Goal: Information Seeking & Learning: Learn about a topic

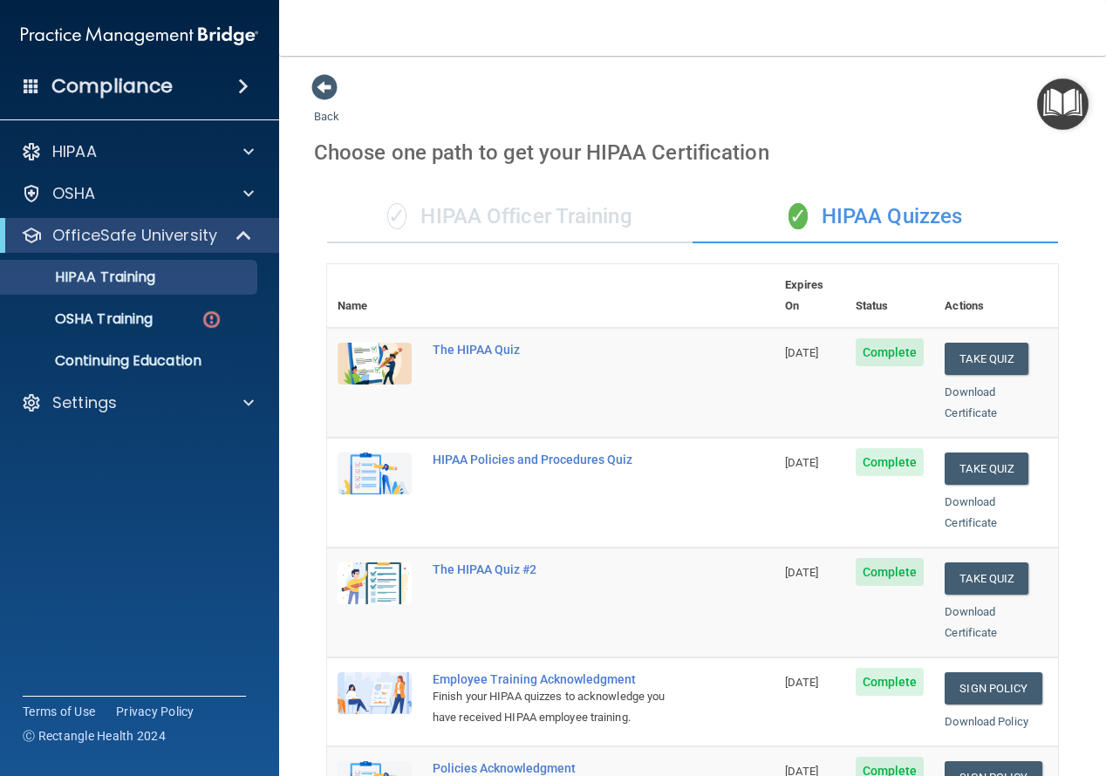
scroll to position [262, 0]
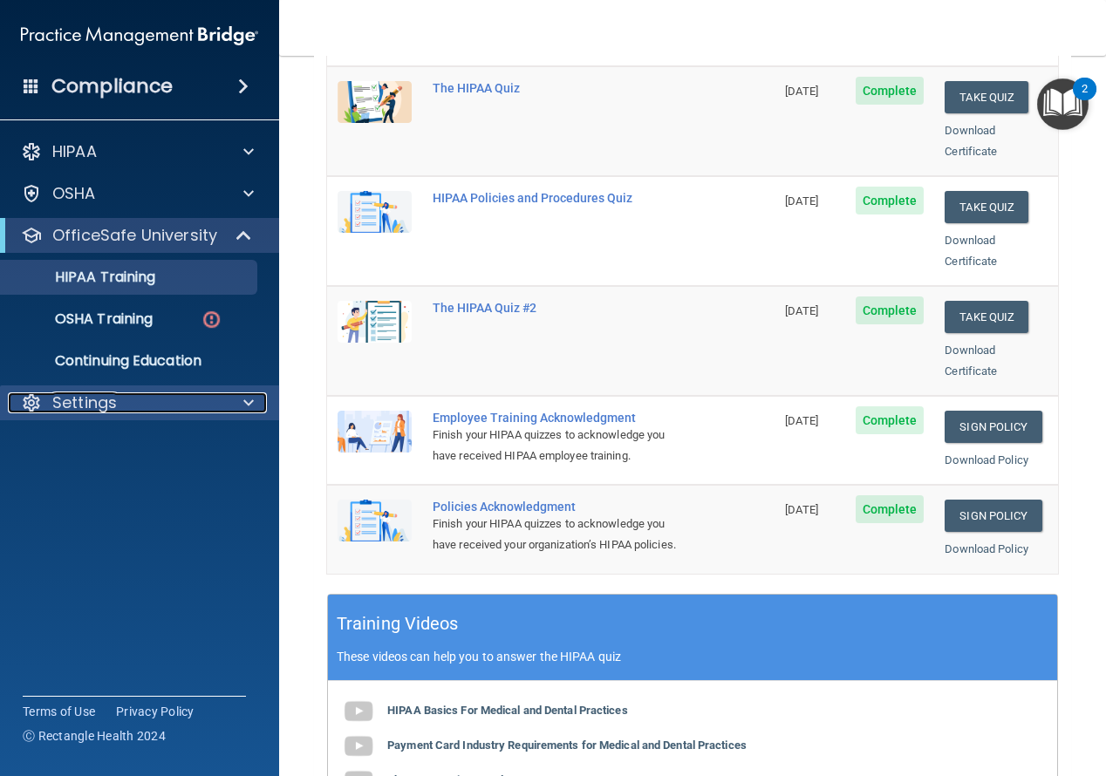
click at [248, 405] on span at bounding box center [248, 403] width 10 height 21
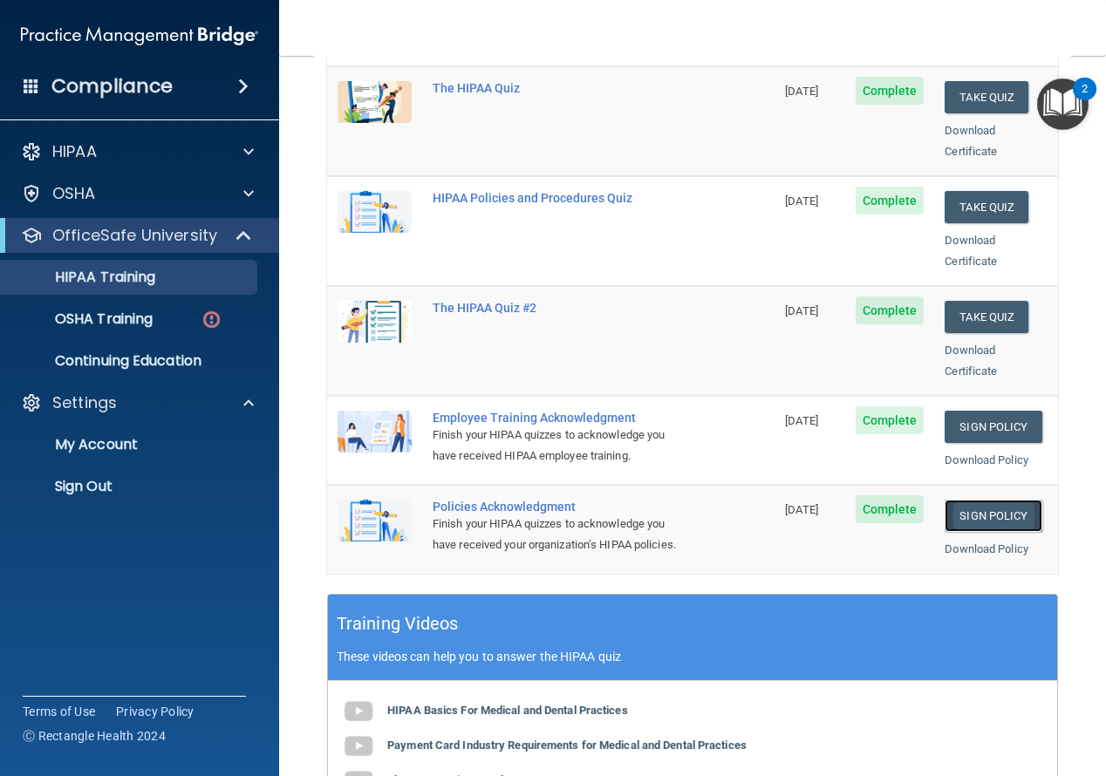
click at [997, 500] on link "Sign Policy" at bounding box center [993, 516] width 97 height 32
click at [145, 313] on p "OSHA Training" at bounding box center [81, 319] width 141 height 17
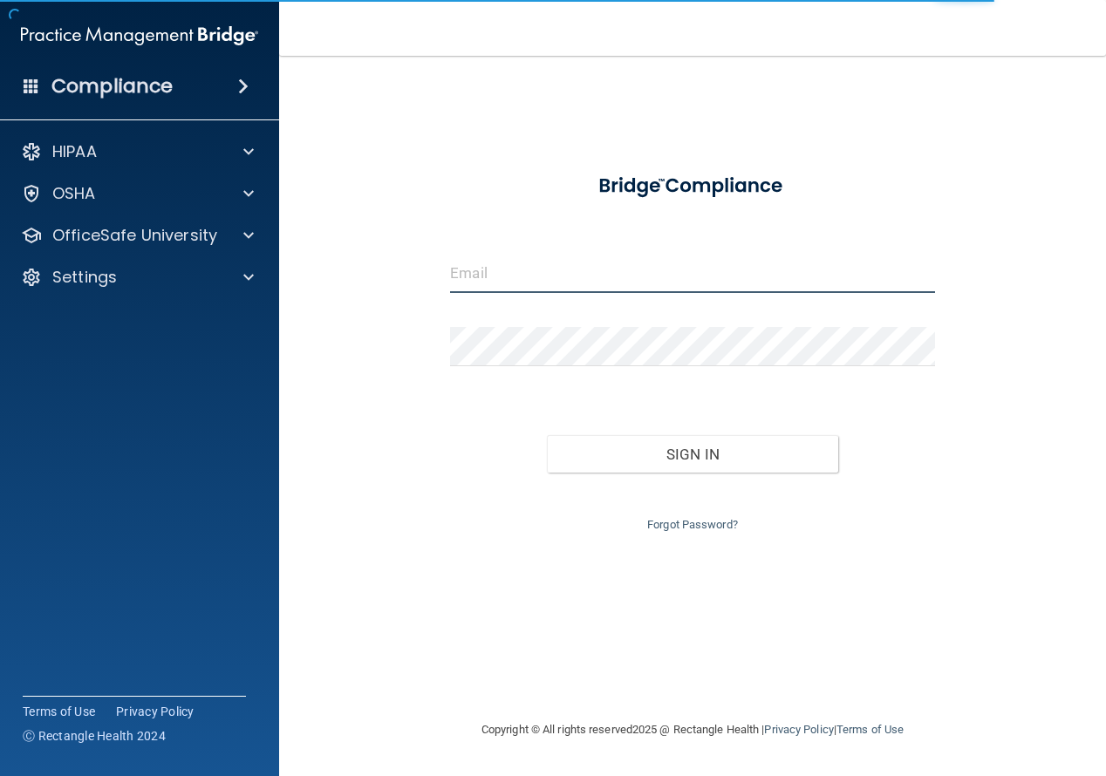
click at [568, 279] on input "email" at bounding box center [692, 273] width 485 height 39
click at [552, 270] on input "email" at bounding box center [692, 273] width 485 height 39
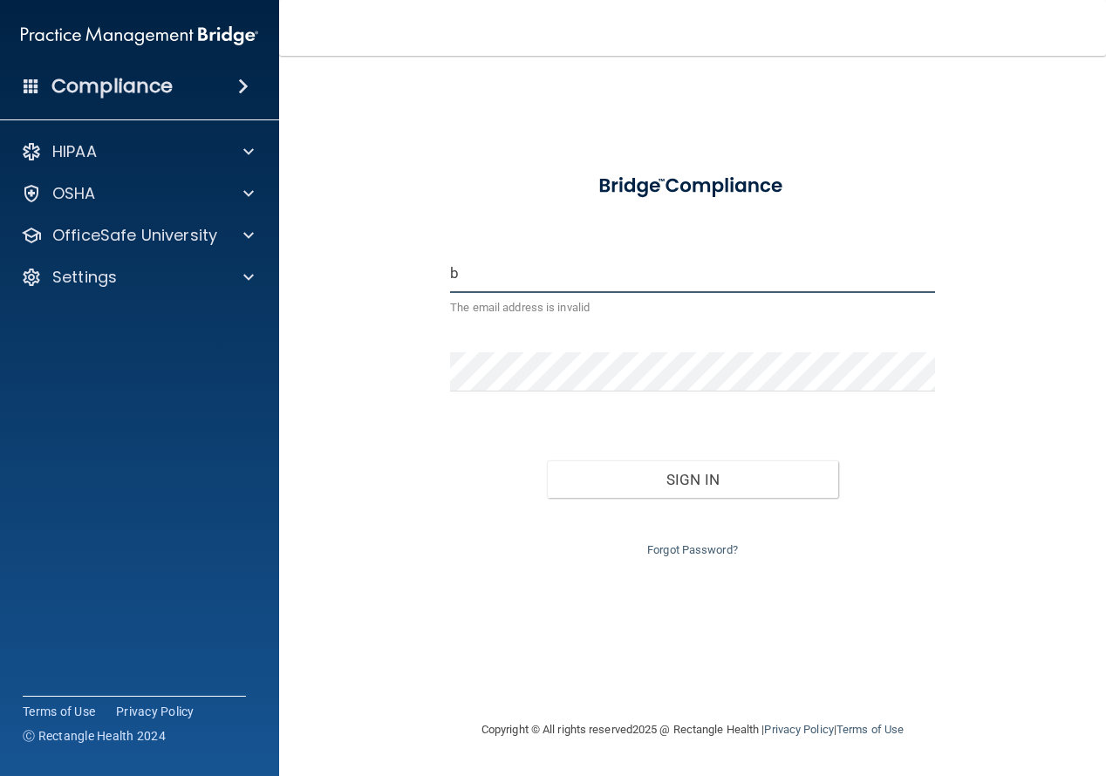
type input "[EMAIL_ADDRESS][PERSON_NAME][DOMAIN_NAME]"
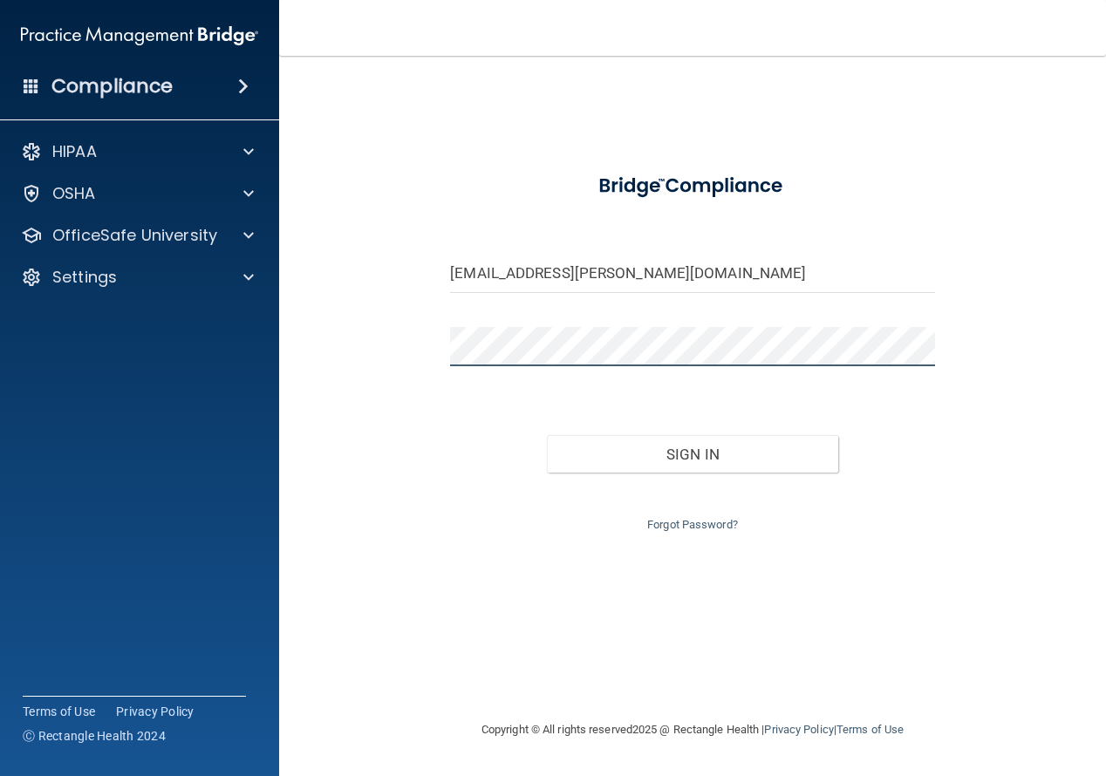
click at [547, 435] on button "Sign In" at bounding box center [692, 454] width 290 height 38
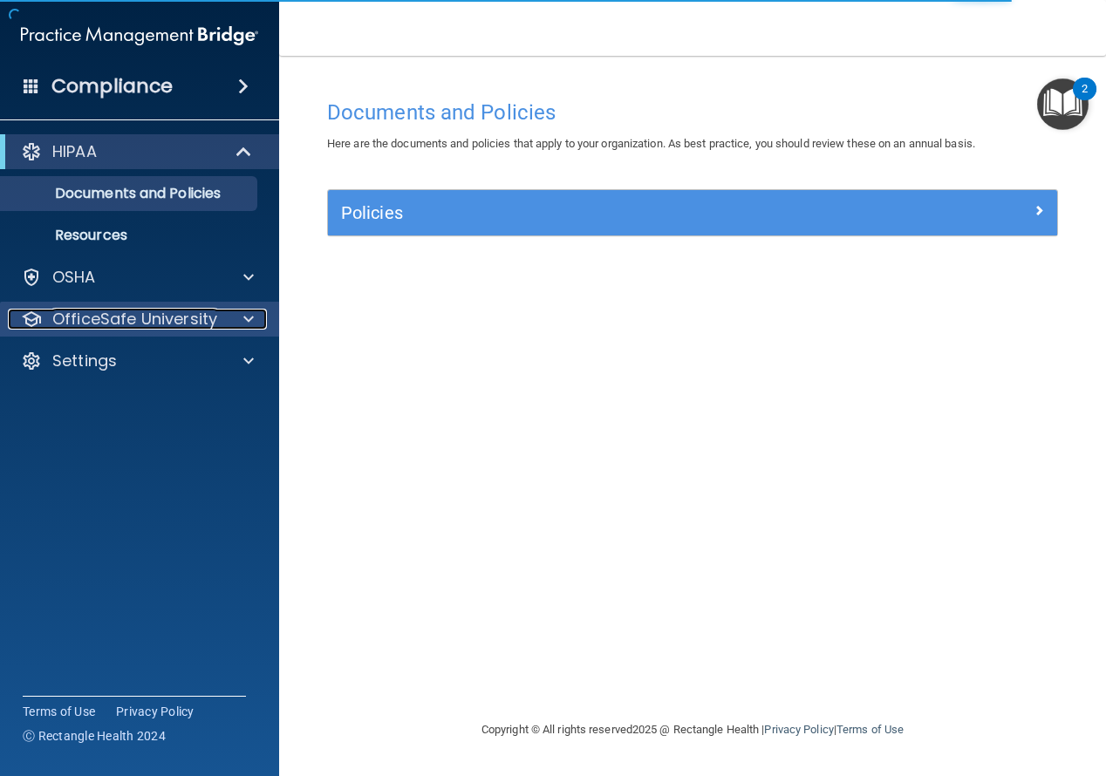
click at [176, 317] on p "OfficeSafe University" at bounding box center [134, 319] width 165 height 21
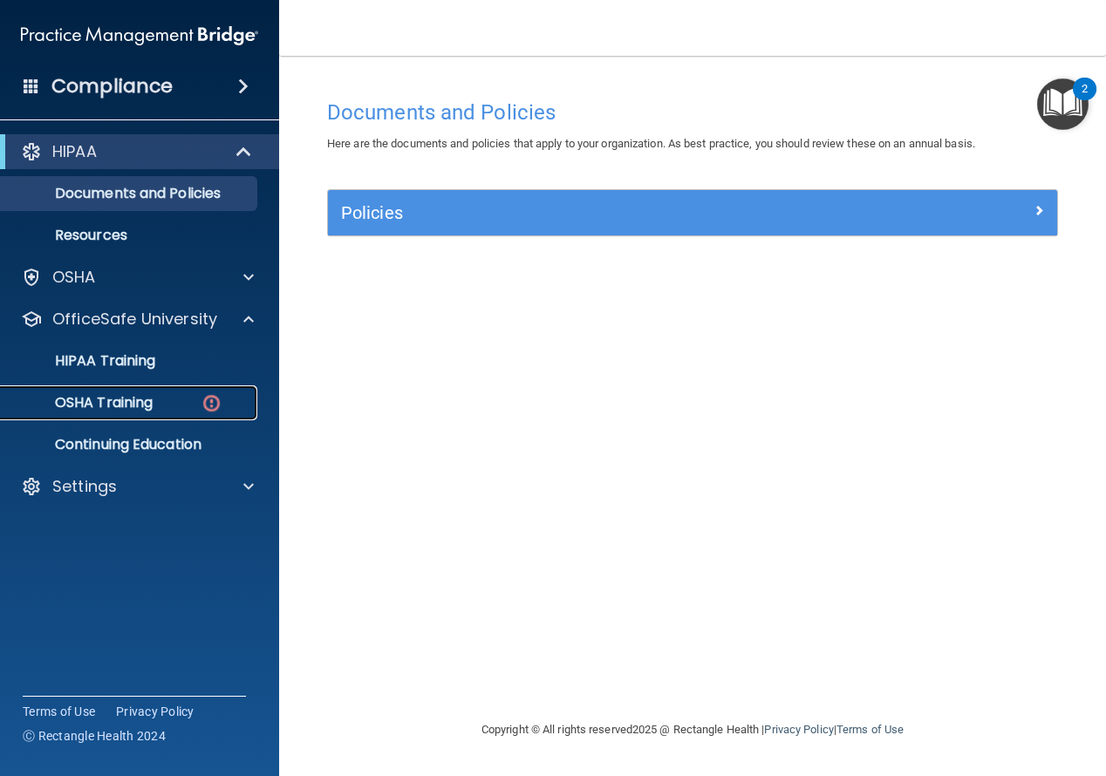
click at [157, 396] on div "OSHA Training" at bounding box center [130, 402] width 238 height 17
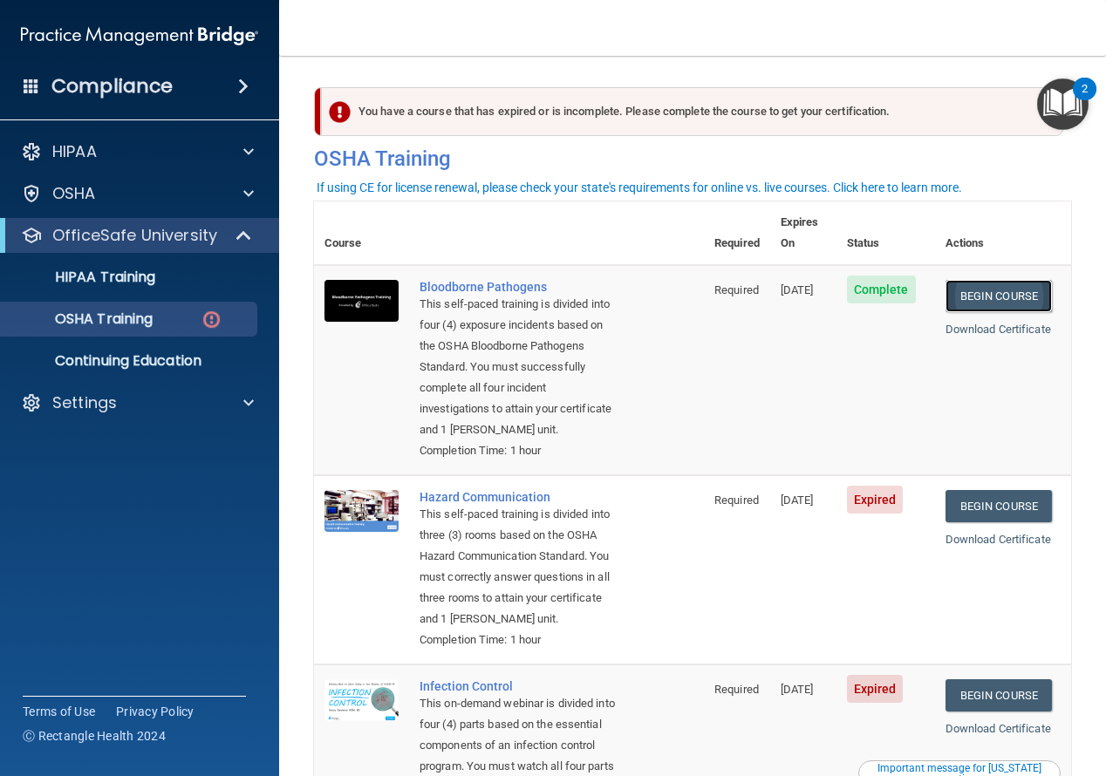
click at [989, 280] on link "Begin Course" at bounding box center [999, 296] width 106 height 32
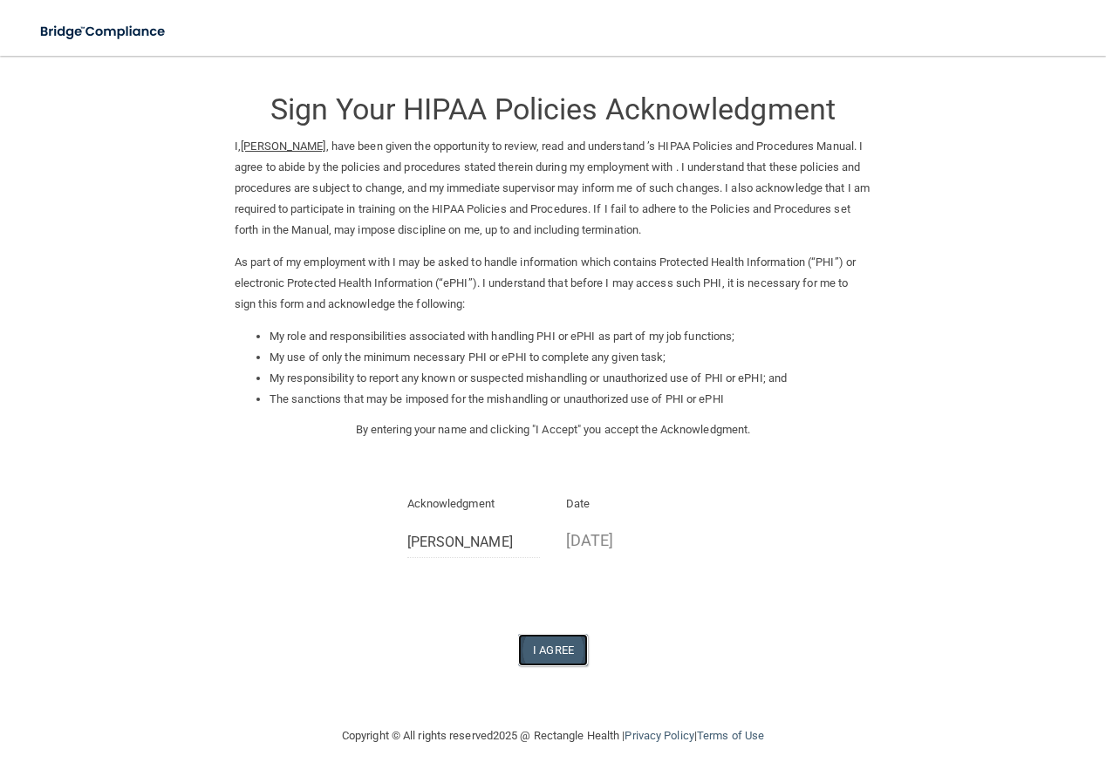
click at [549, 652] on button "I Agree" at bounding box center [553, 650] width 70 height 32
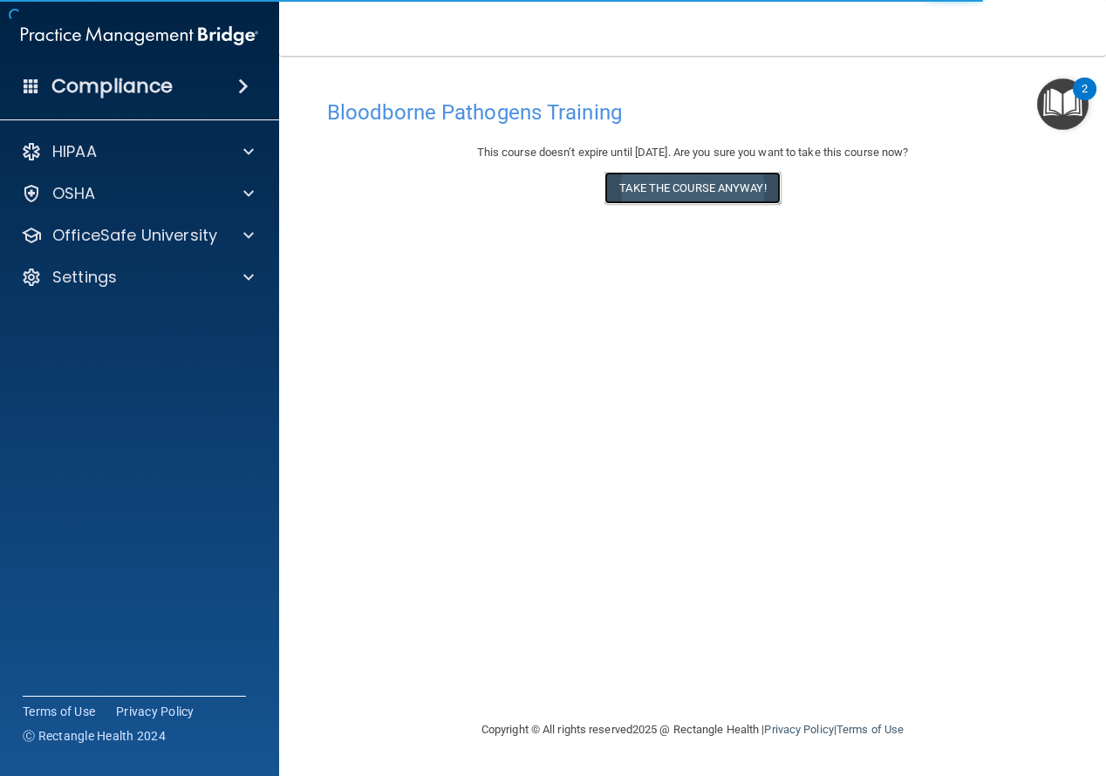
click at [742, 187] on button "Take the course anyway!" at bounding box center [692, 188] width 175 height 32
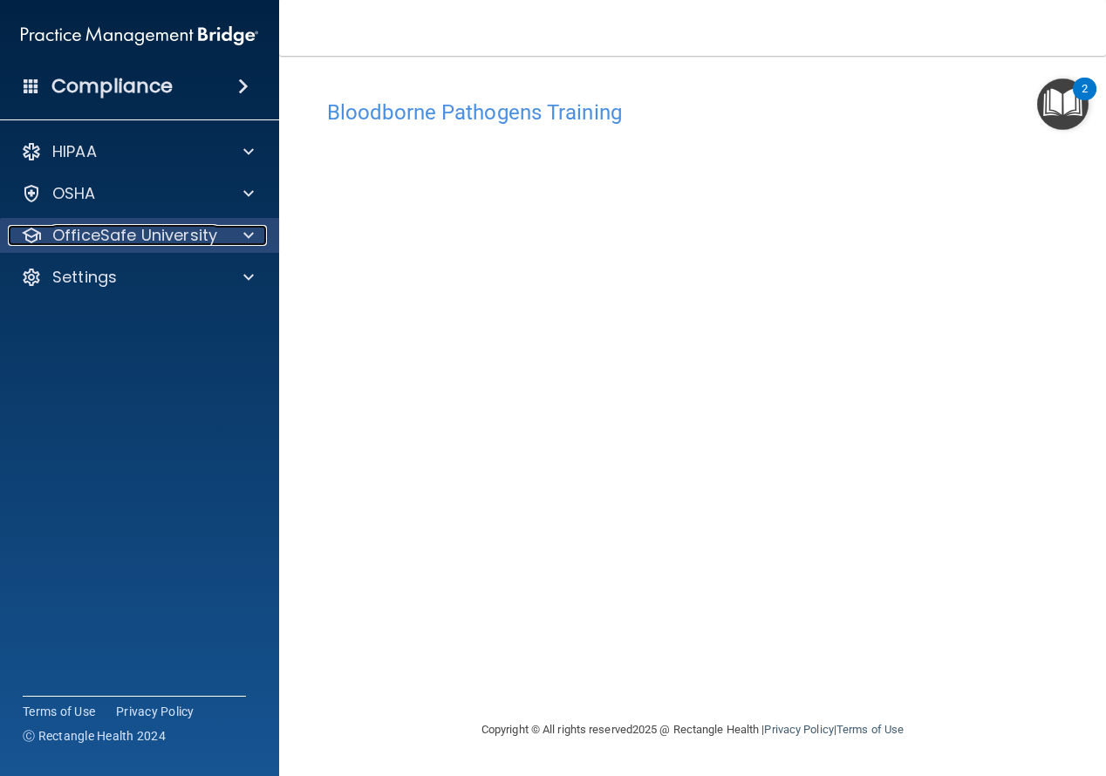
click at [193, 236] on p "OfficeSafe University" at bounding box center [134, 235] width 165 height 21
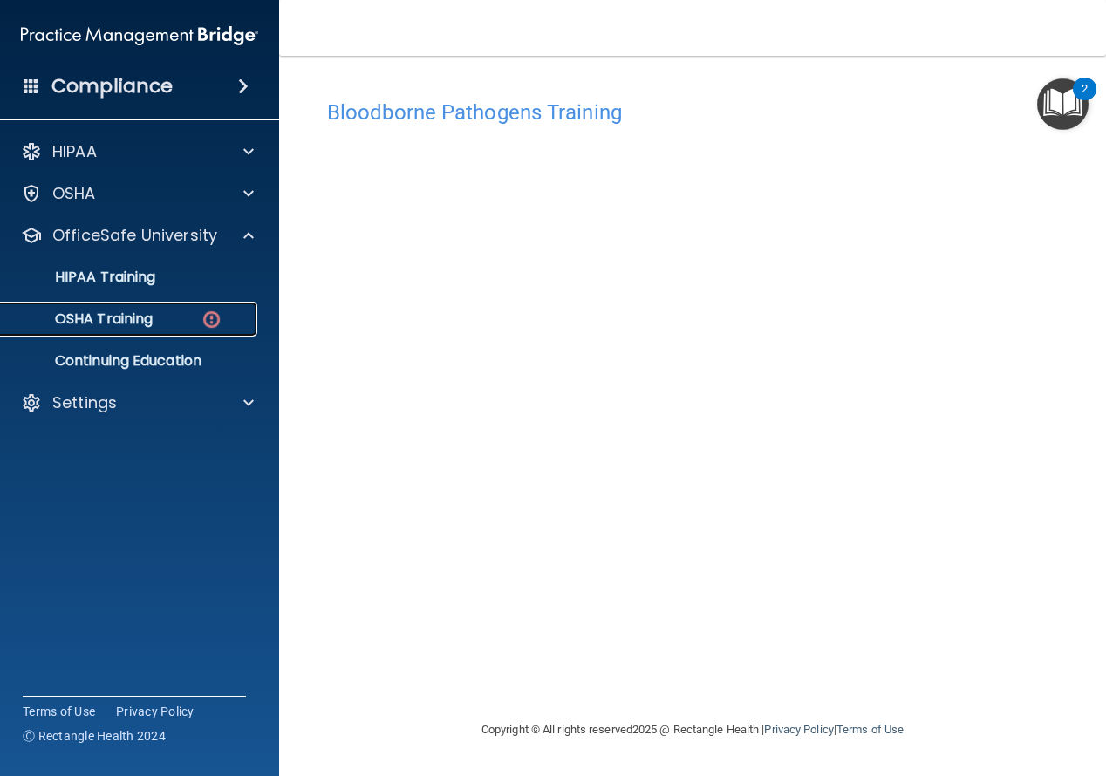
click at [166, 318] on div "OSHA Training" at bounding box center [130, 319] width 238 height 17
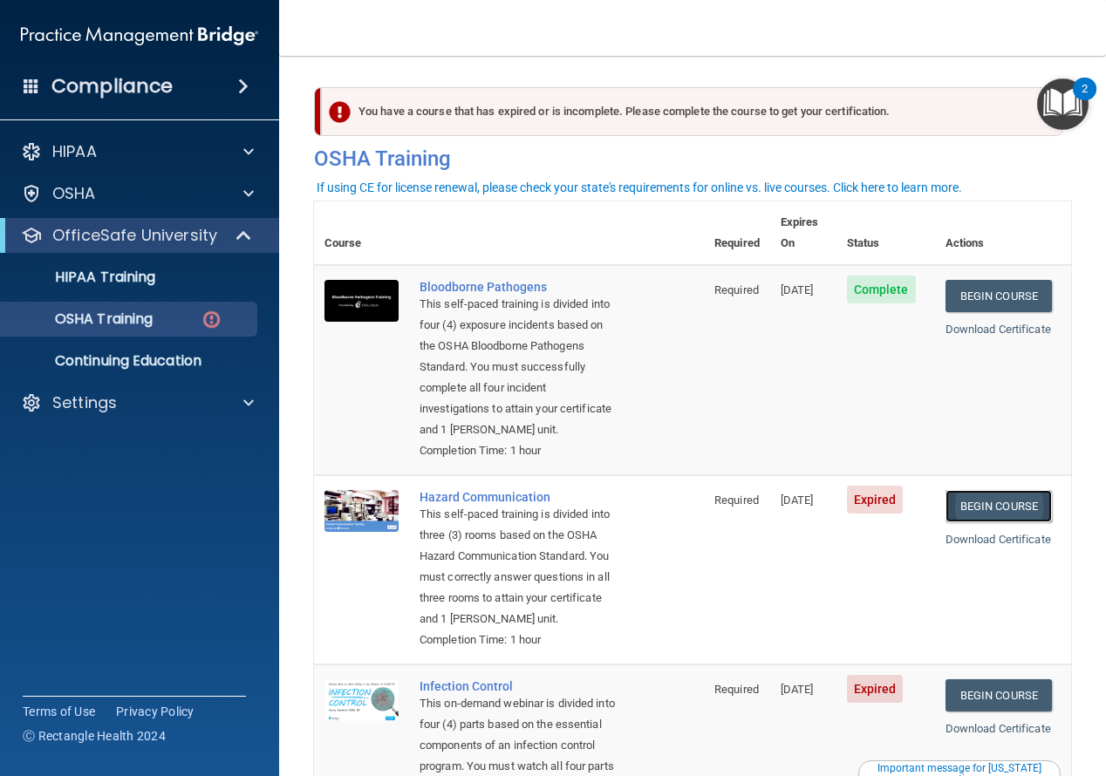
click at [1008, 508] on link "Begin Course" at bounding box center [999, 506] width 106 height 32
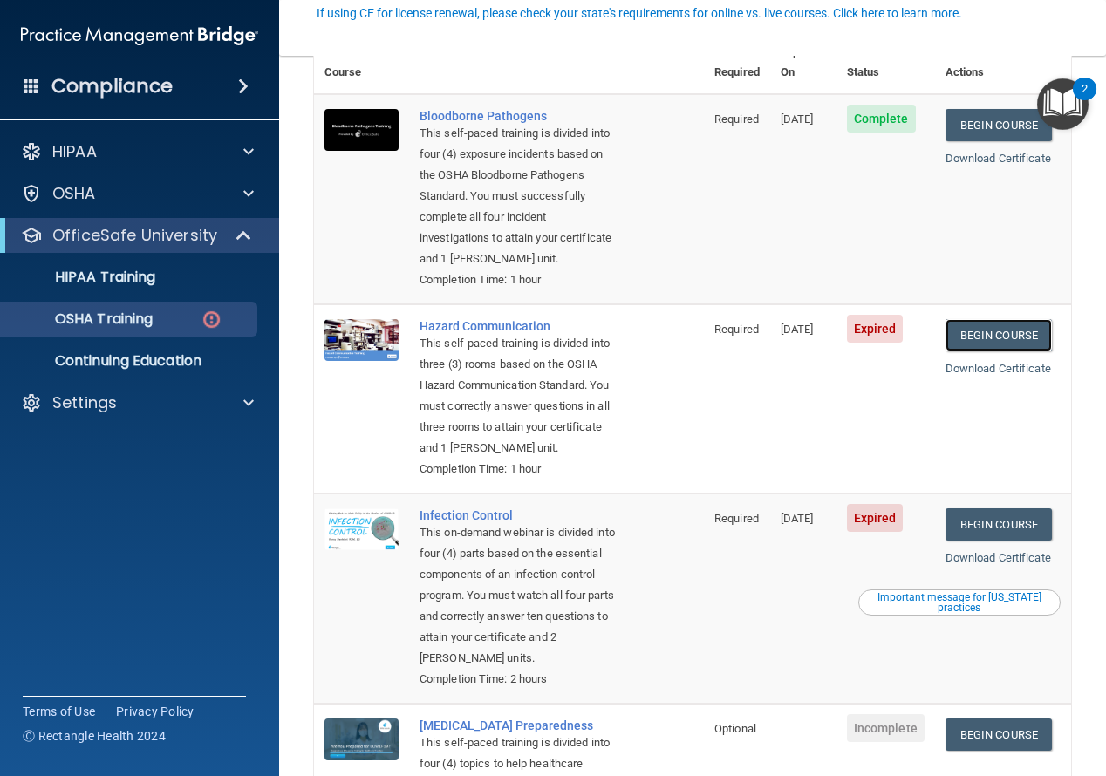
scroll to position [174, 0]
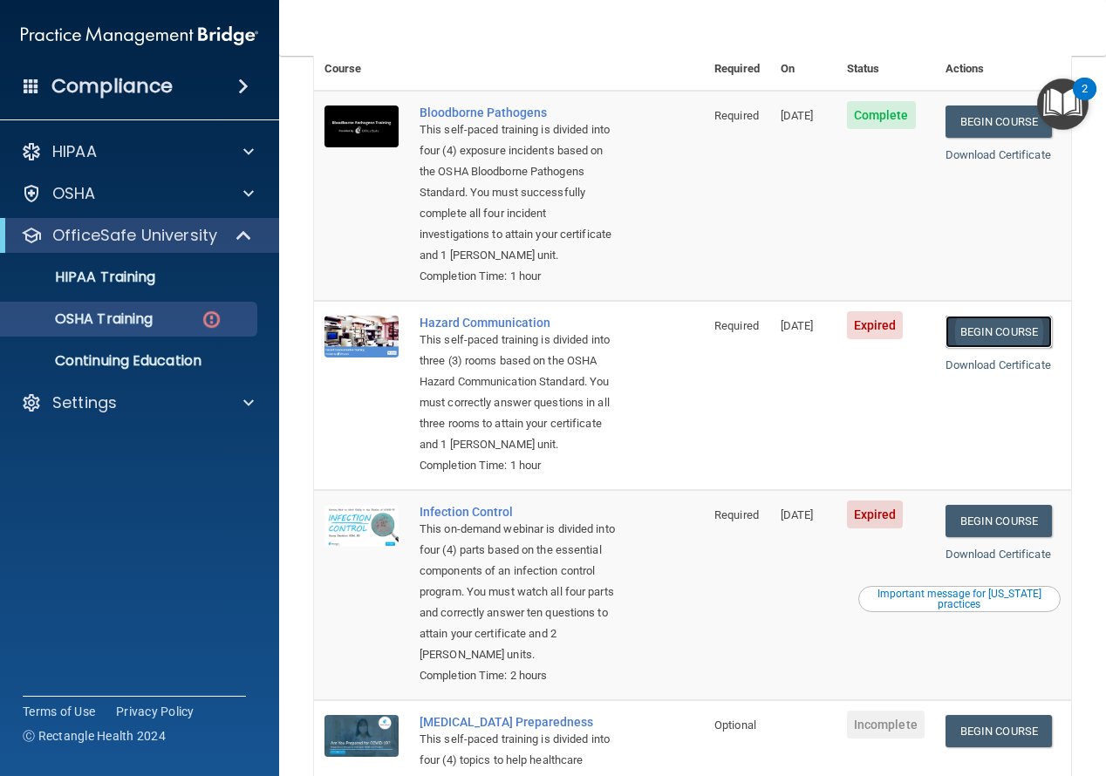
click at [1005, 326] on link "Begin Course" at bounding box center [999, 332] width 106 height 32
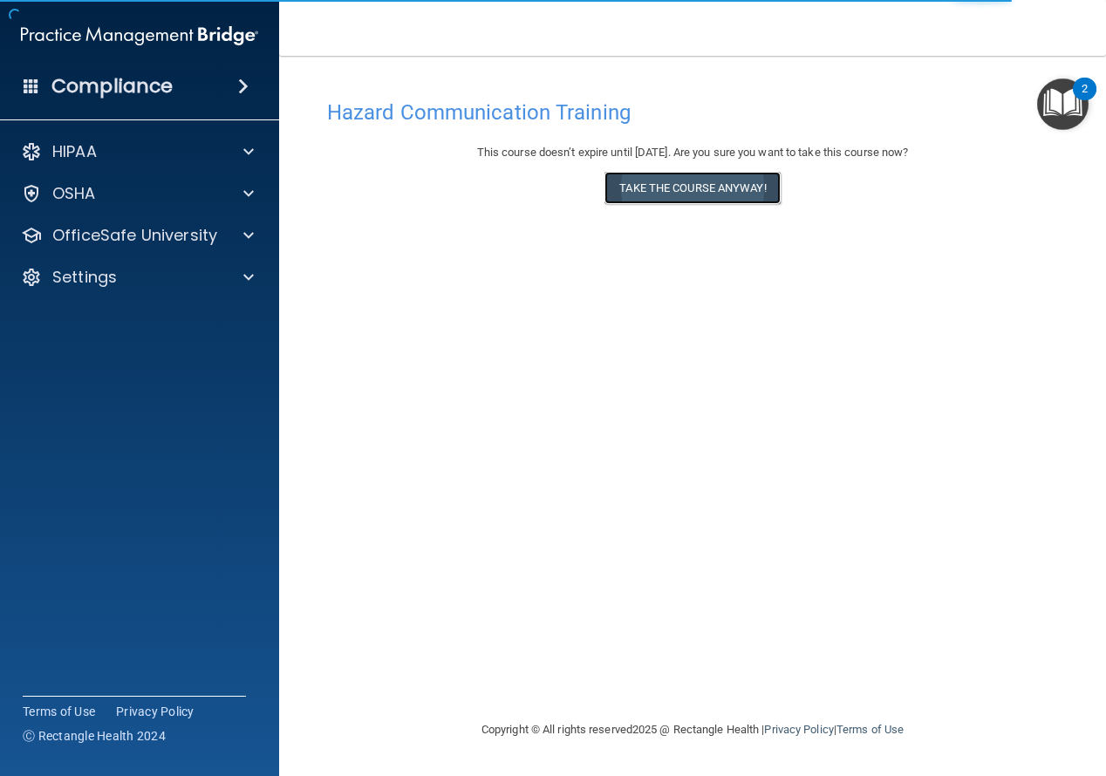
click at [705, 186] on button "Take the course anyway!" at bounding box center [692, 188] width 175 height 32
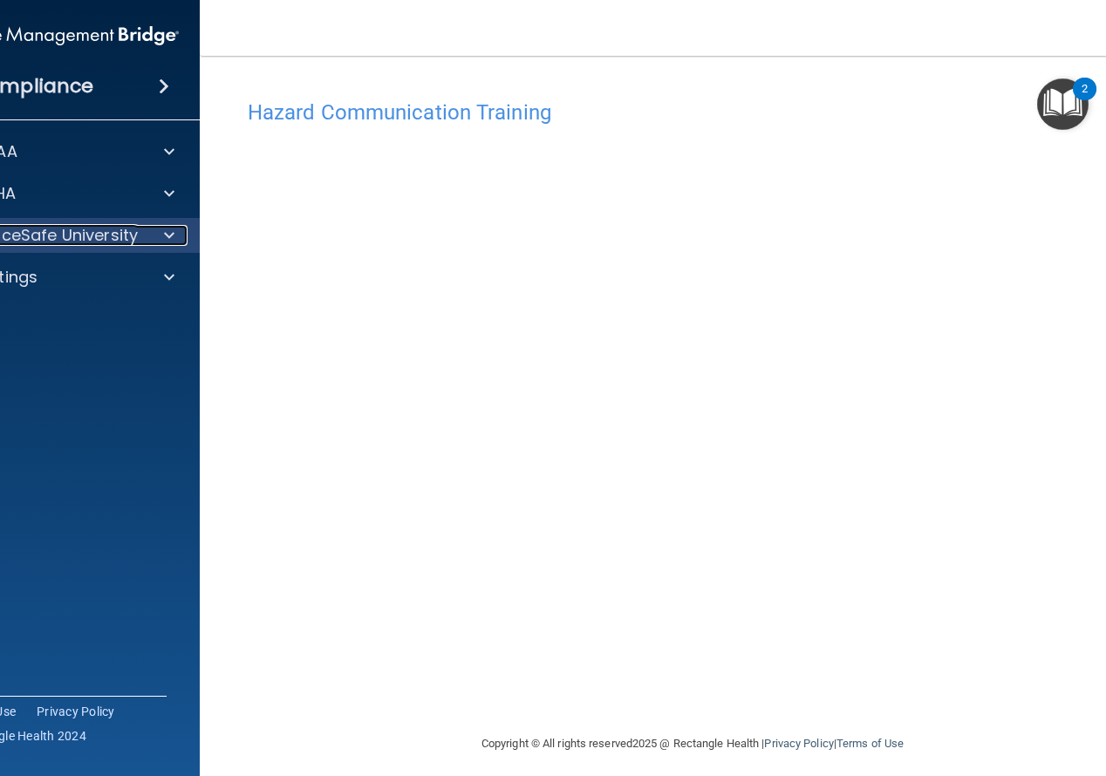
click at [97, 236] on p "OfficeSafe University" at bounding box center [55, 235] width 165 height 21
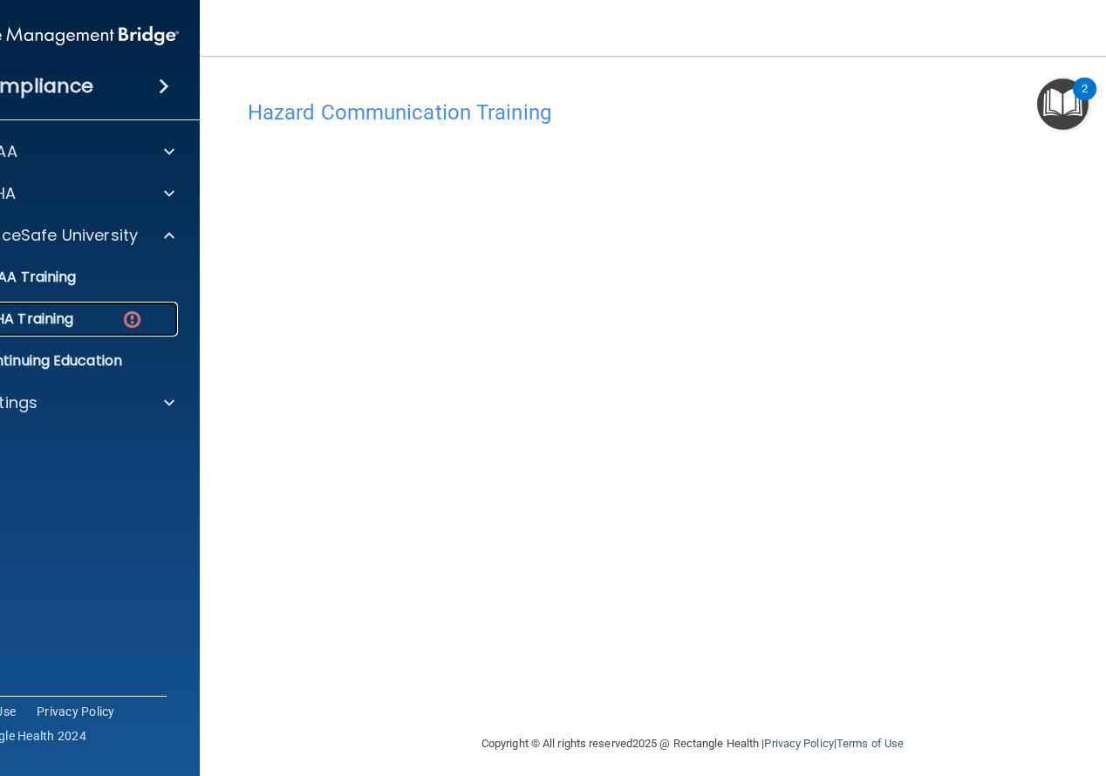
click at [83, 317] on div "OSHA Training" at bounding box center [51, 319] width 238 height 17
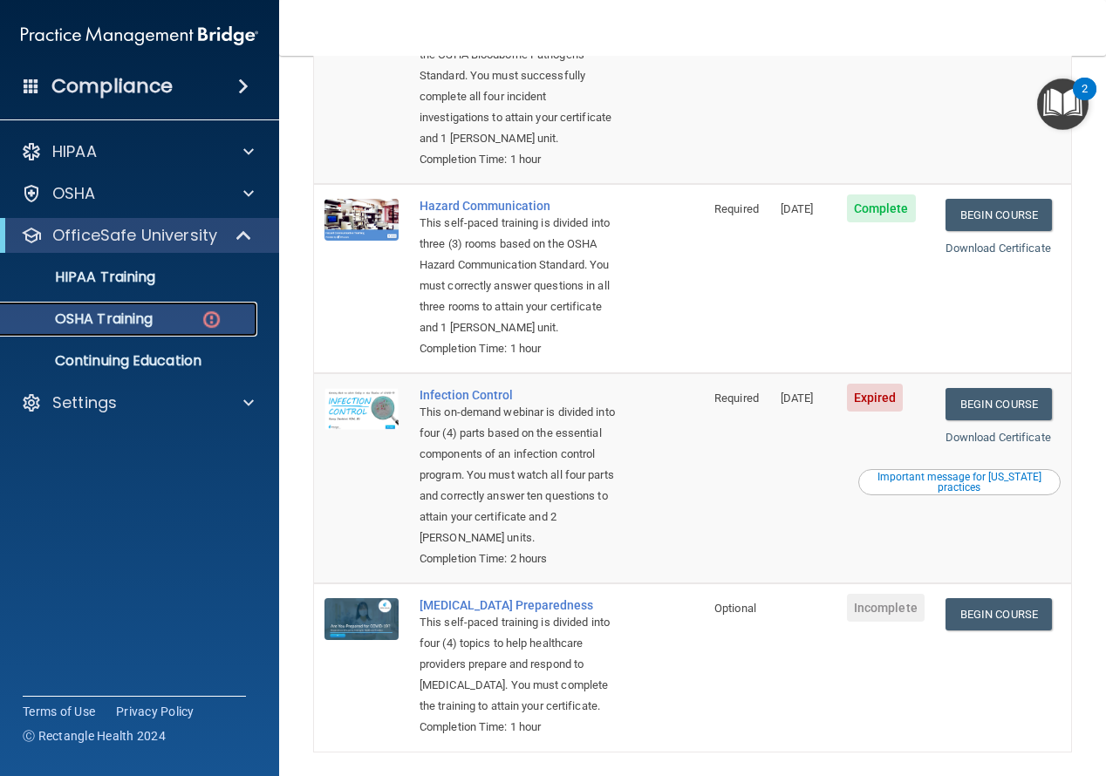
scroll to position [349, 0]
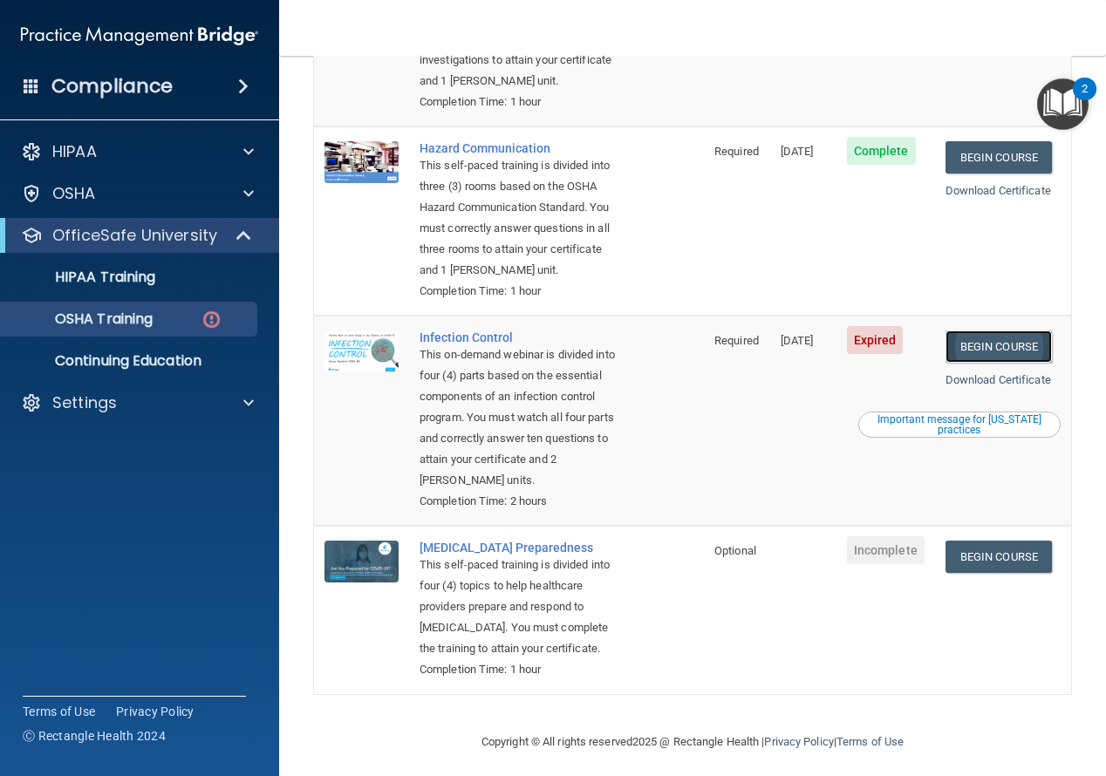
click at [1013, 363] on link "Begin Course" at bounding box center [999, 347] width 106 height 32
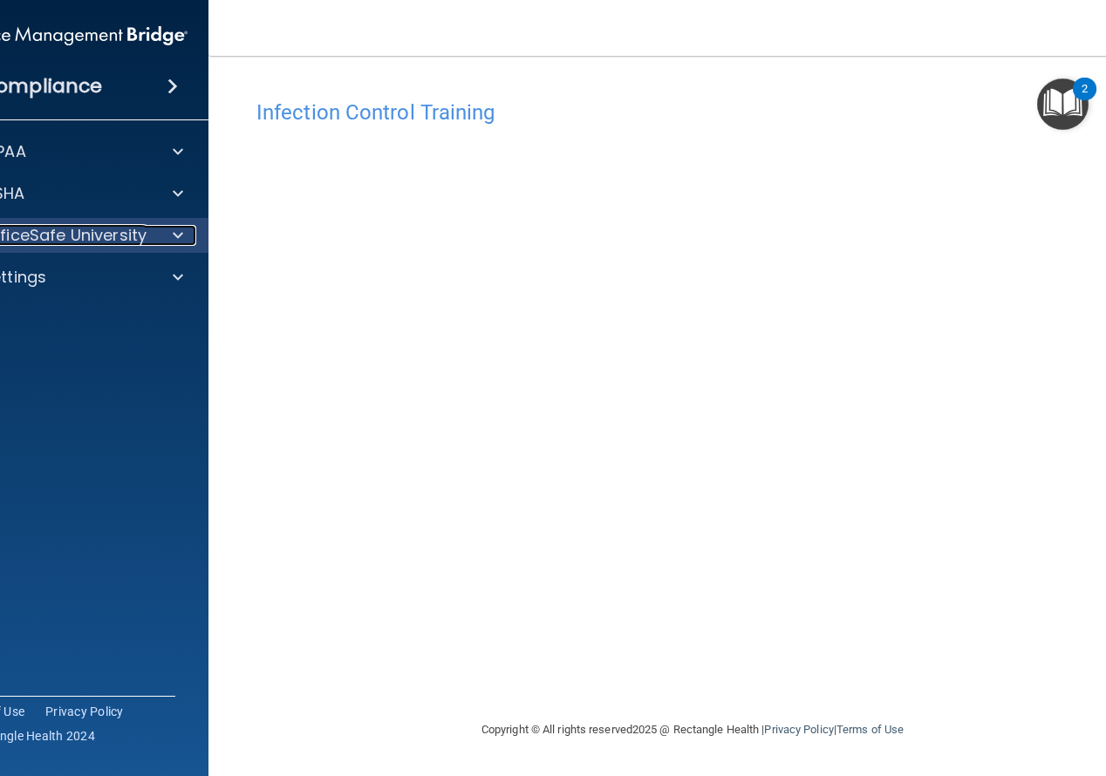
click at [118, 233] on p "OfficeSafe University" at bounding box center [64, 235] width 165 height 21
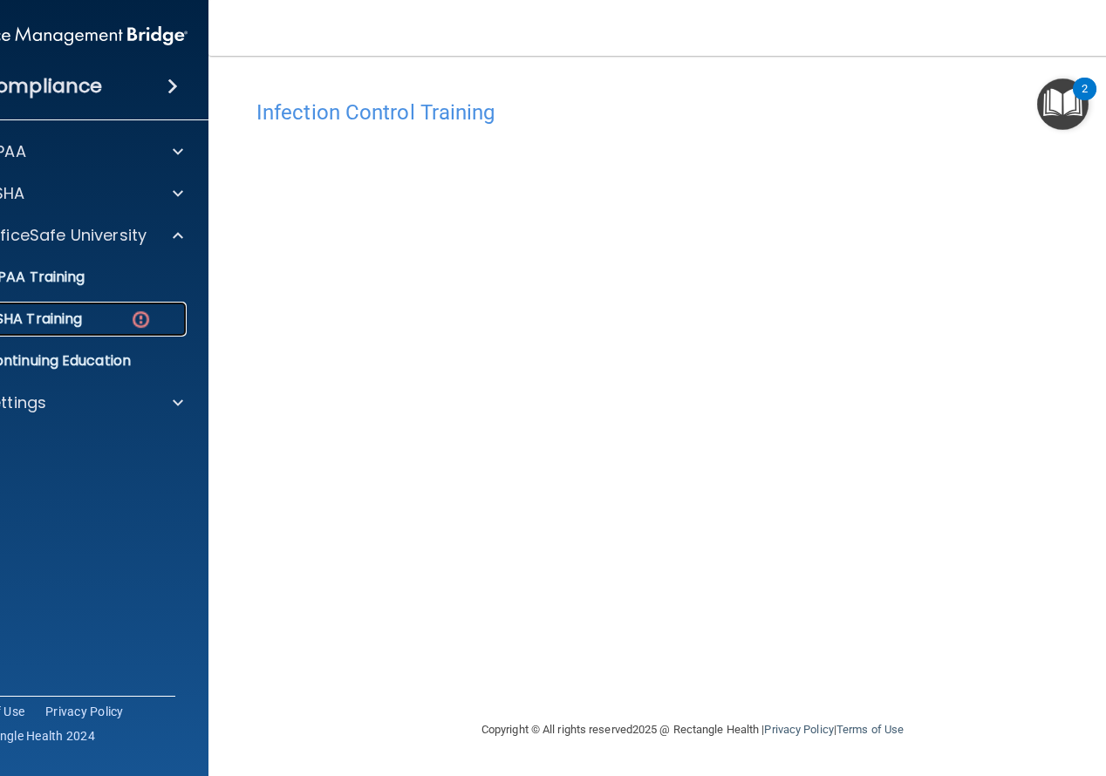
click at [91, 320] on div "OSHA Training" at bounding box center [60, 319] width 238 height 17
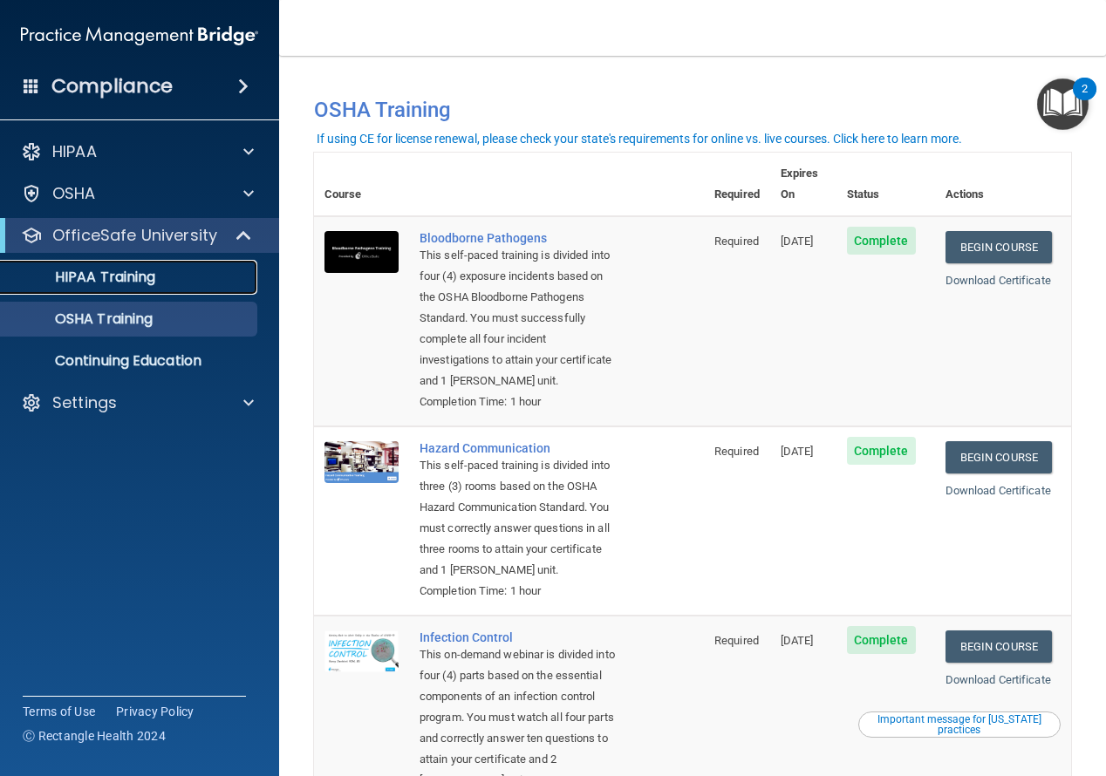
click at [180, 277] on div "HIPAA Training" at bounding box center [130, 277] width 238 height 17
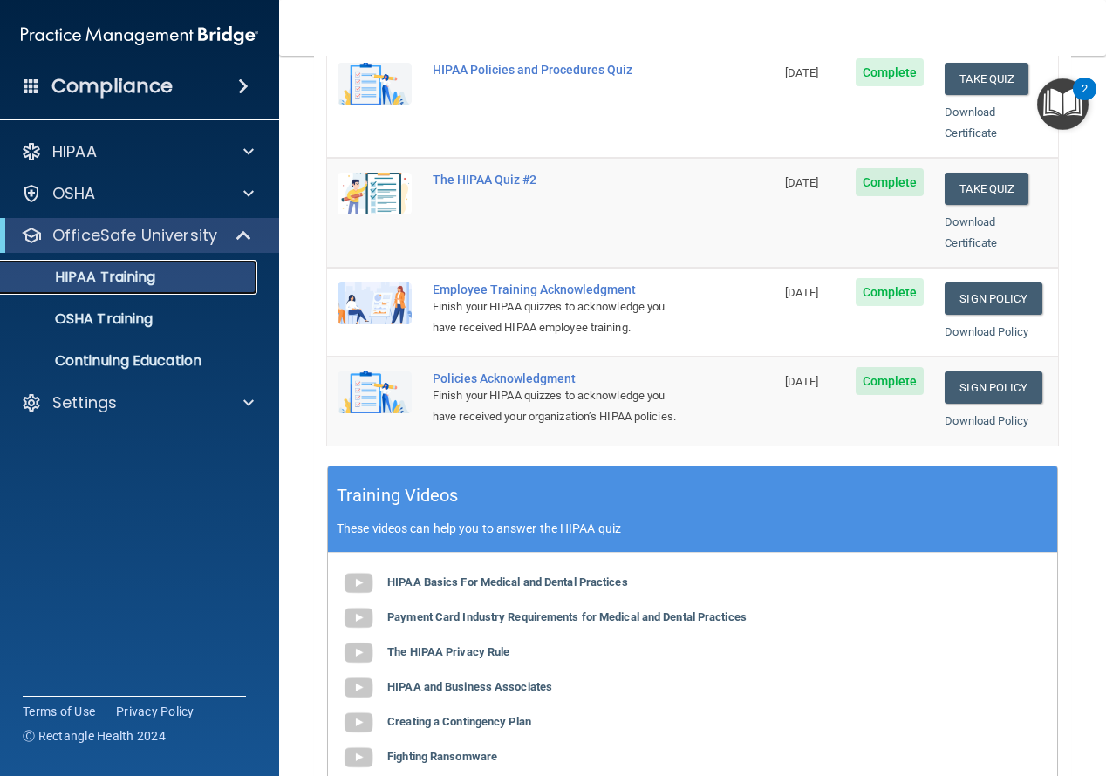
scroll to position [436, 0]
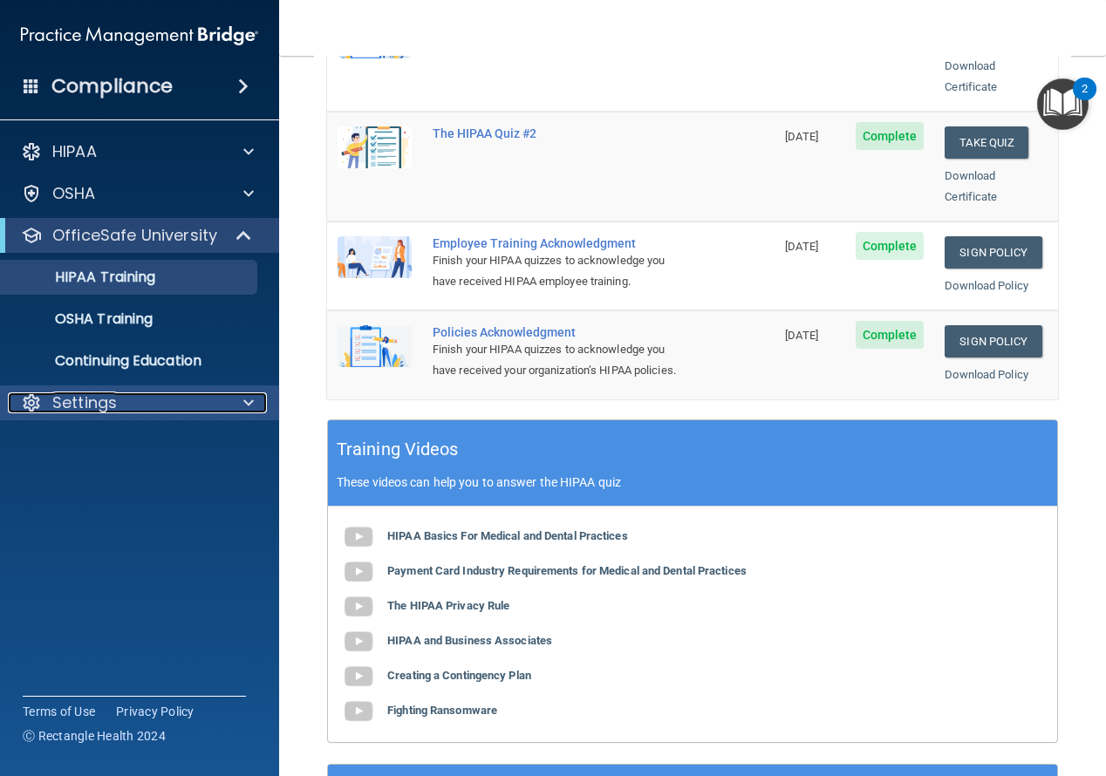
click at [187, 407] on div "Settings" at bounding box center [116, 403] width 216 height 21
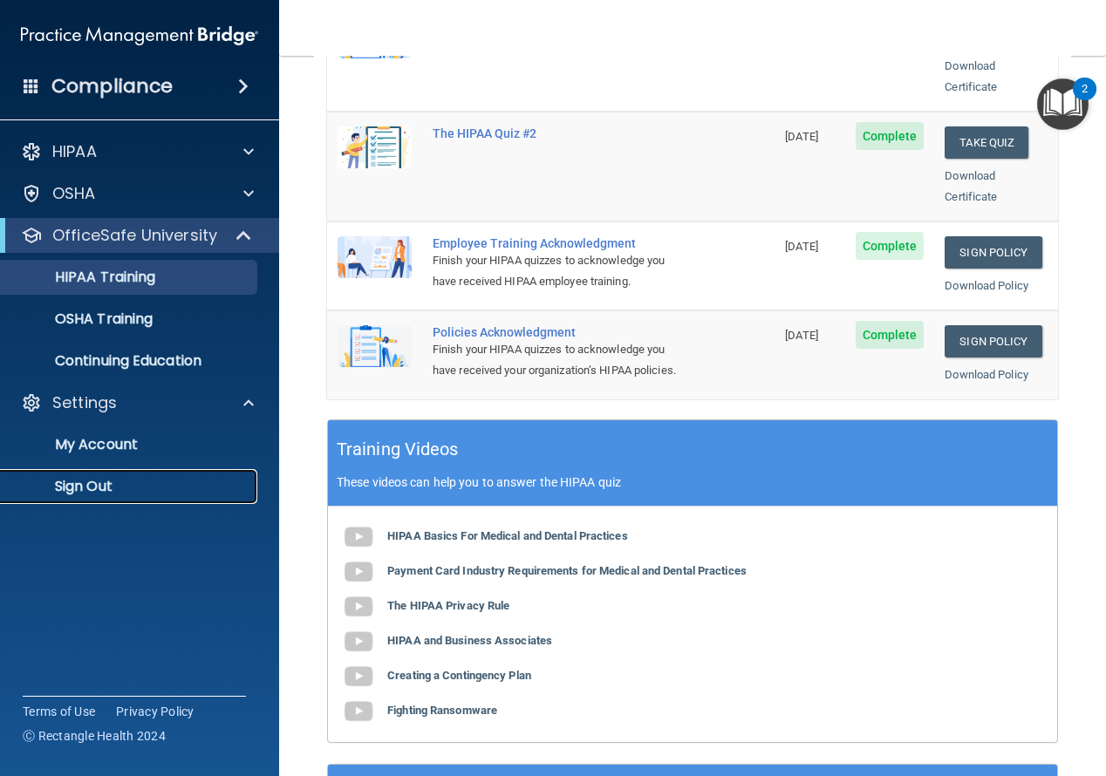
click at [165, 478] on p "Sign Out" at bounding box center [130, 486] width 238 height 17
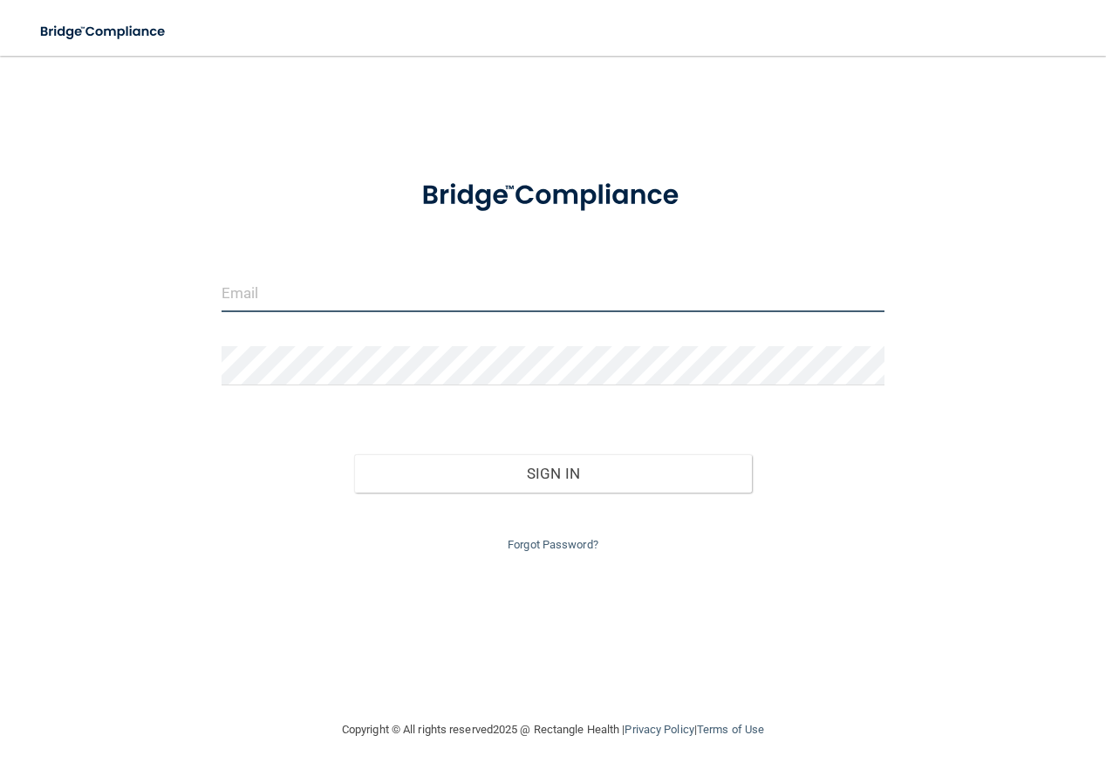
click at [250, 300] on input "email" at bounding box center [553, 292] width 663 height 39
type input "karrie0408@gmail.com"
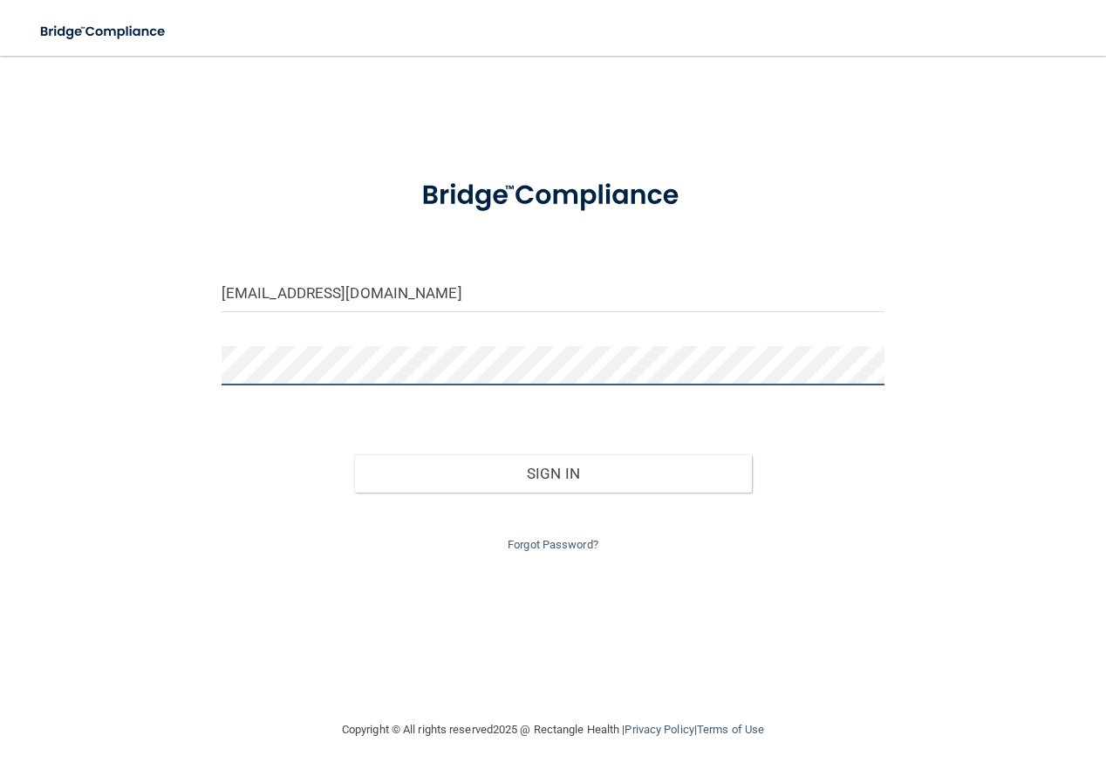
click at [354, 454] on button "Sign In" at bounding box center [553, 473] width 398 height 38
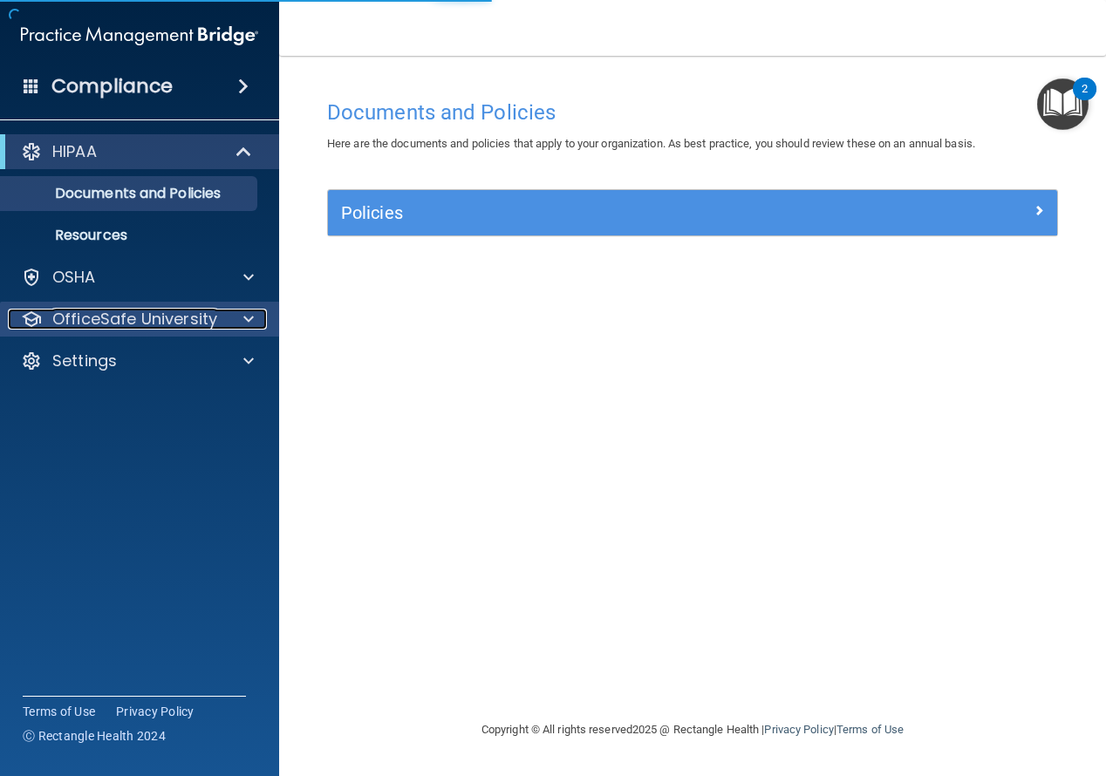
click at [247, 326] on span at bounding box center [248, 319] width 10 height 21
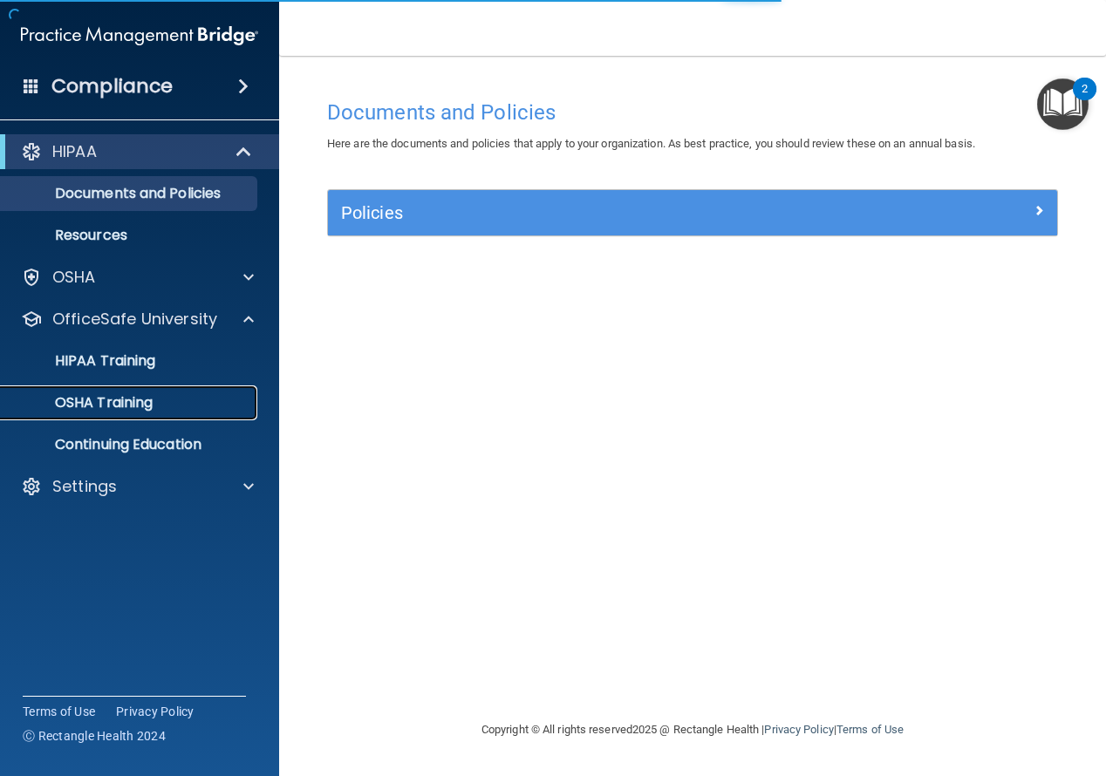
click at [127, 405] on p "OSHA Training" at bounding box center [81, 402] width 141 height 17
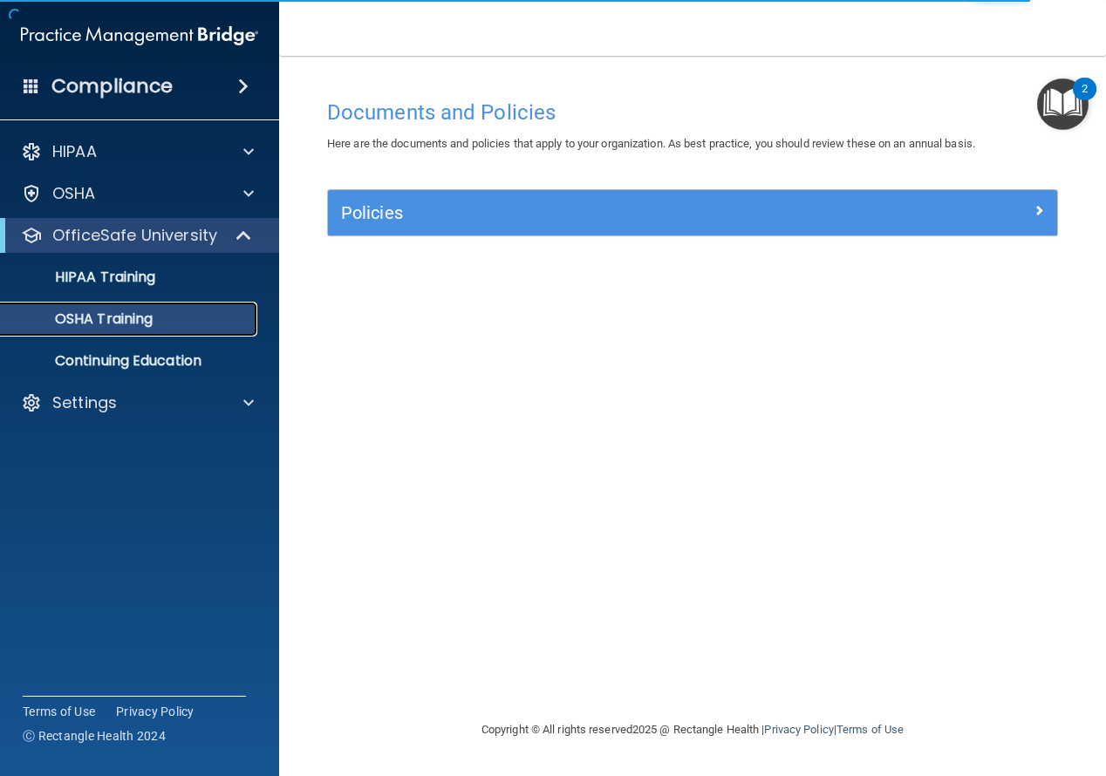
click at [129, 314] on p "OSHA Training" at bounding box center [81, 319] width 141 height 17
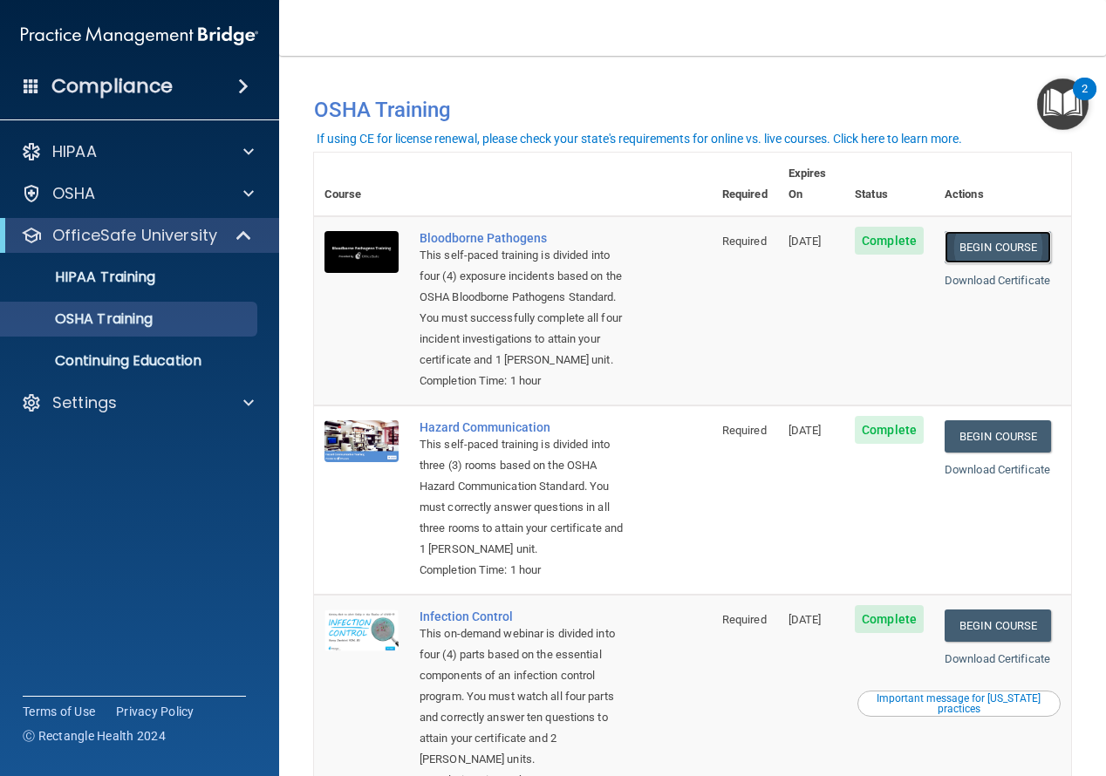
click at [986, 231] on link "Begin Course" at bounding box center [998, 247] width 106 height 32
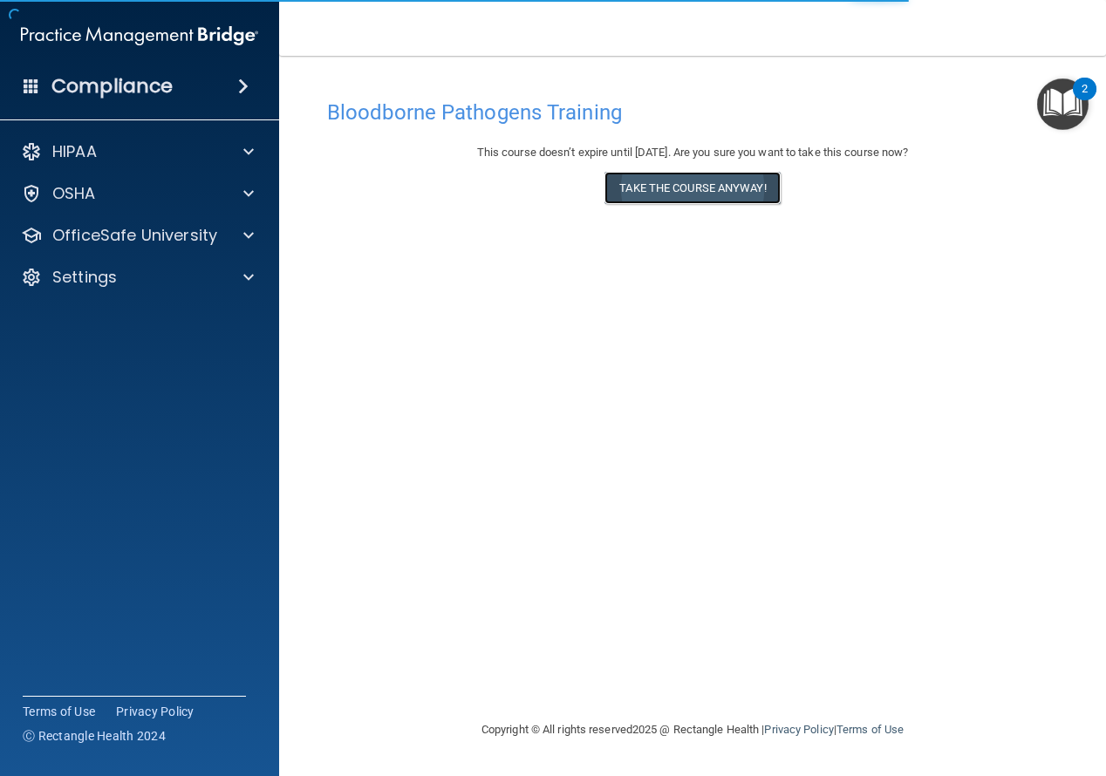
click at [723, 187] on button "Take the course anyway!" at bounding box center [692, 188] width 175 height 32
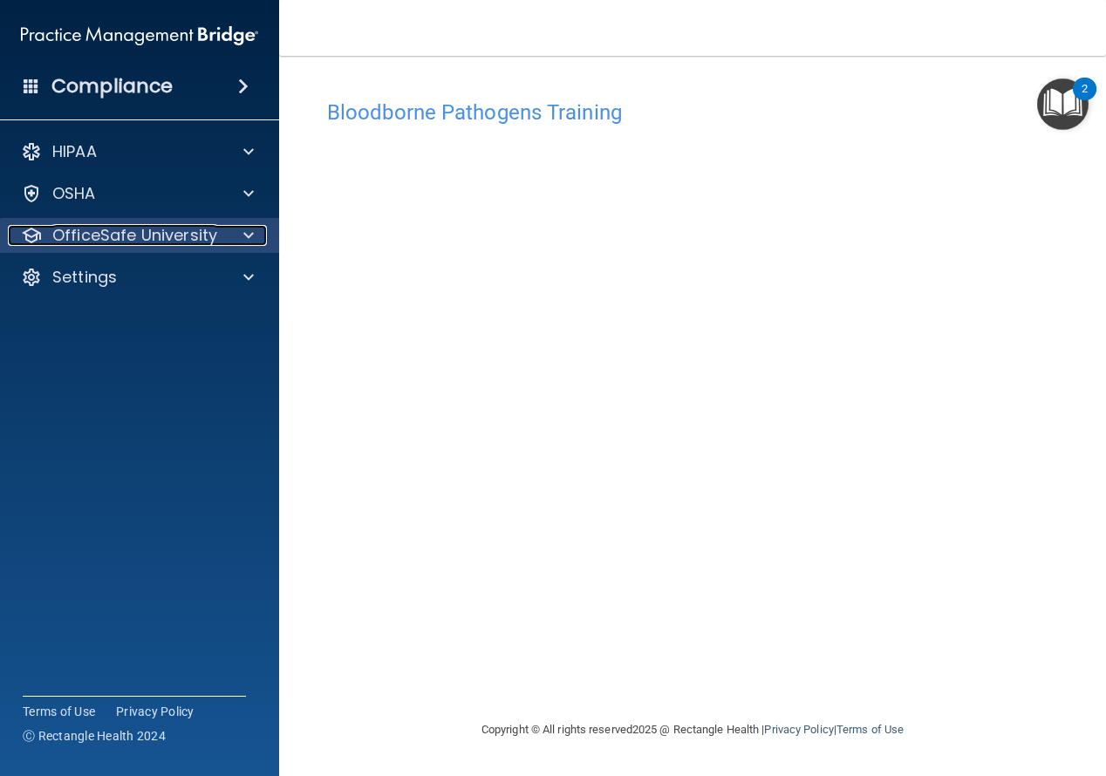
click at [250, 236] on span at bounding box center [248, 235] width 10 height 21
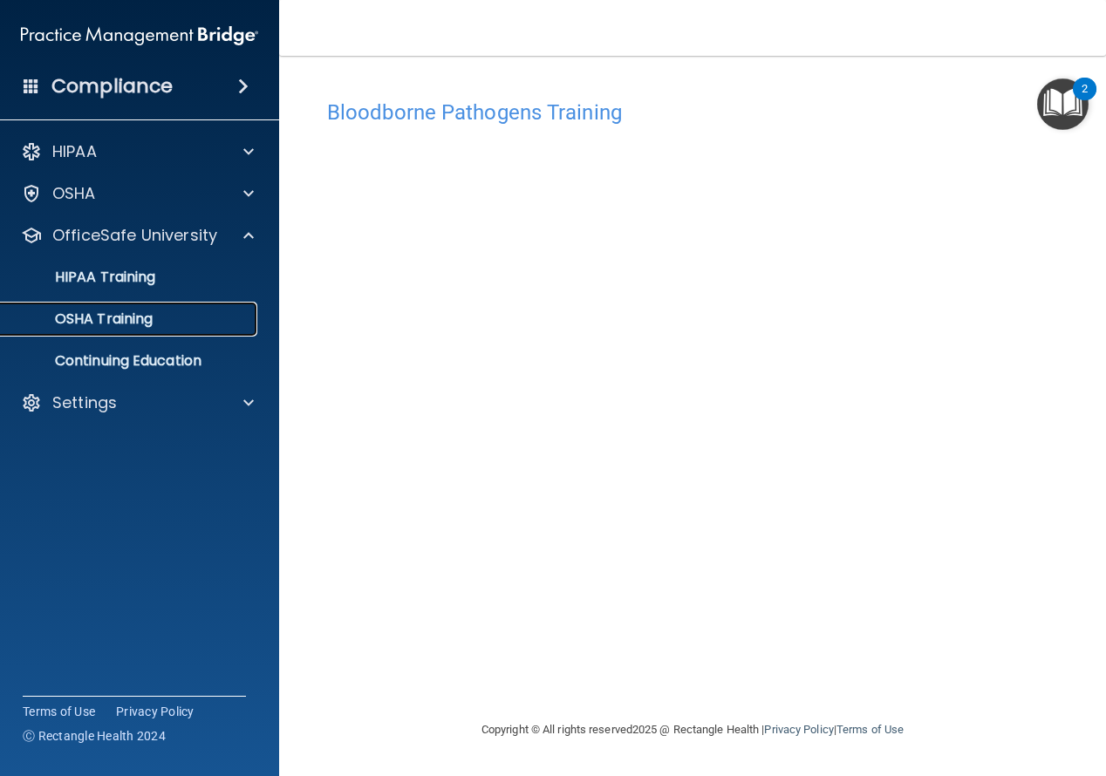
click at [138, 323] on p "OSHA Training" at bounding box center [81, 319] width 141 height 17
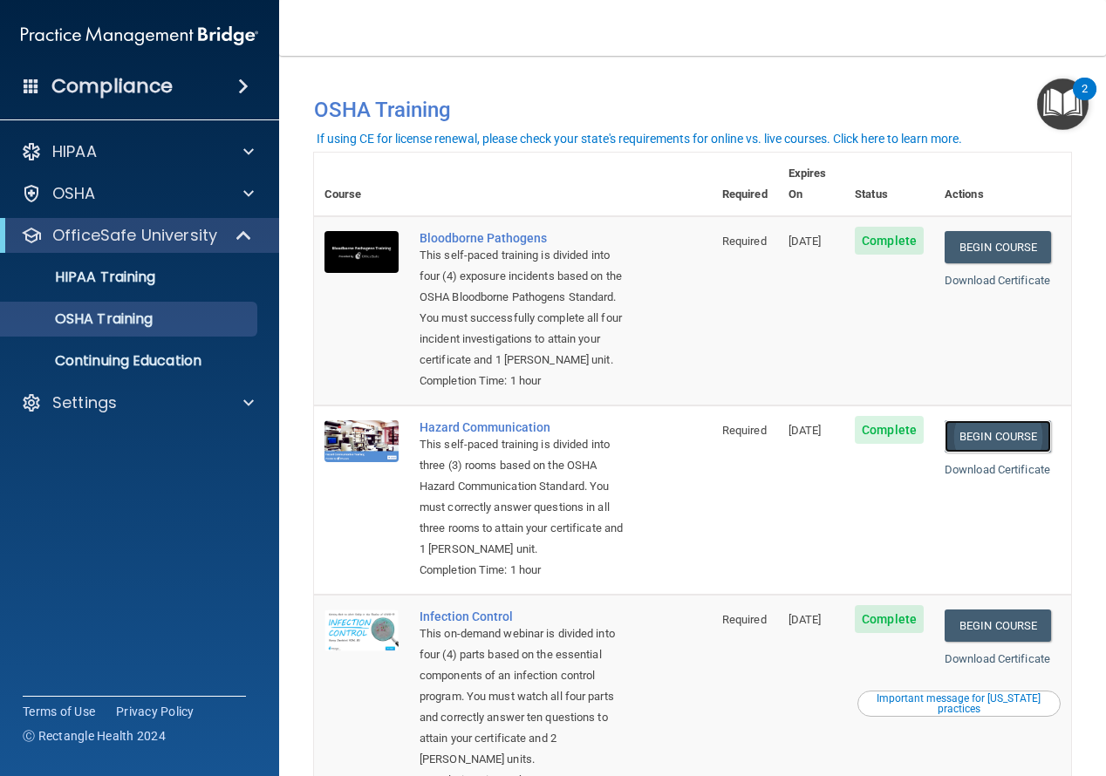
click at [967, 436] on link "Begin Course" at bounding box center [998, 436] width 106 height 32
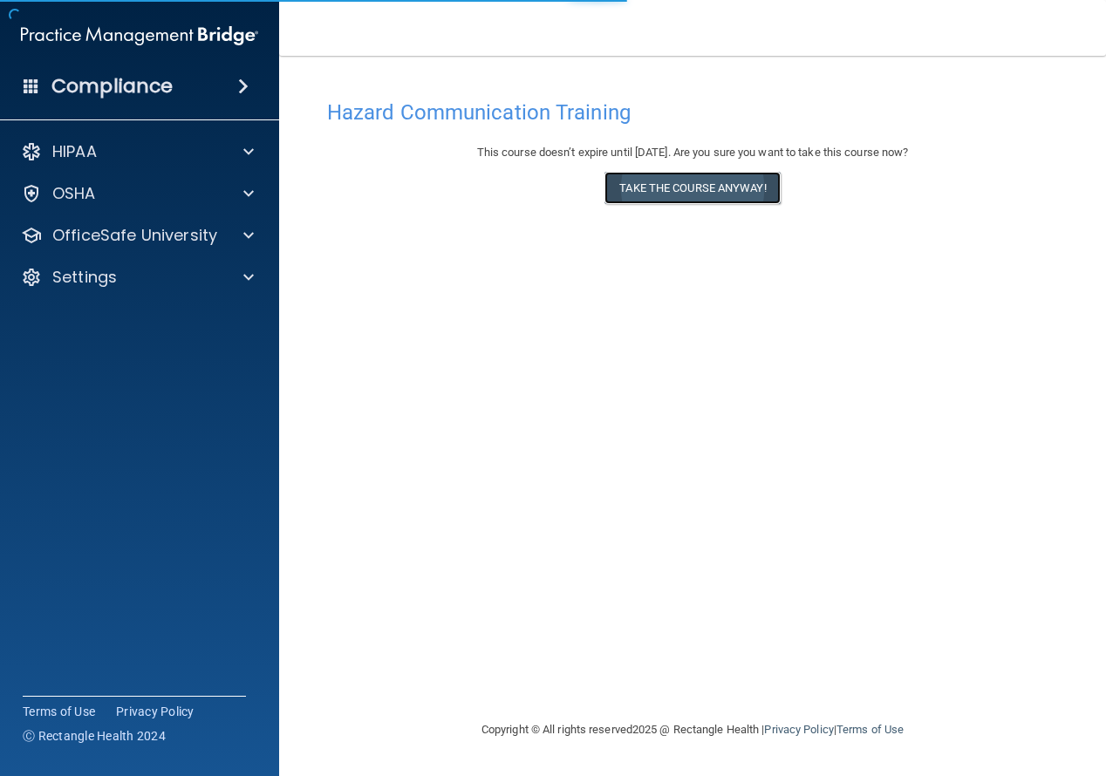
click at [688, 185] on button "Take the course anyway!" at bounding box center [692, 188] width 175 height 32
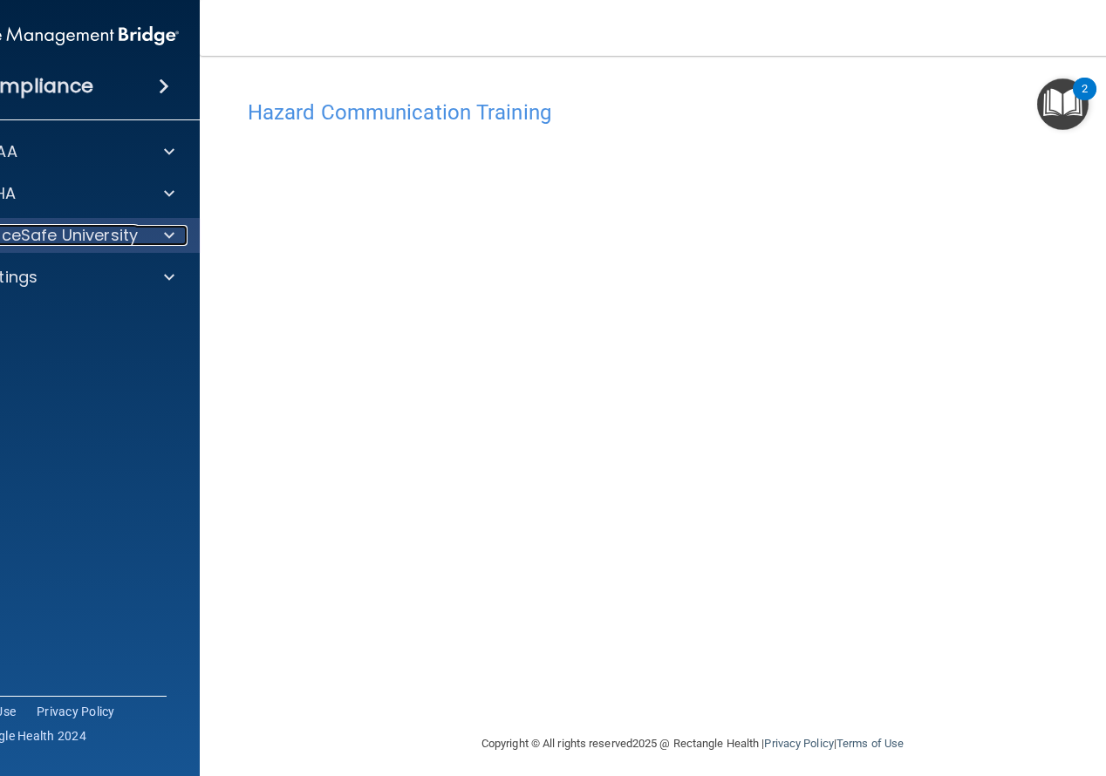
click at [164, 229] on span at bounding box center [169, 235] width 10 height 21
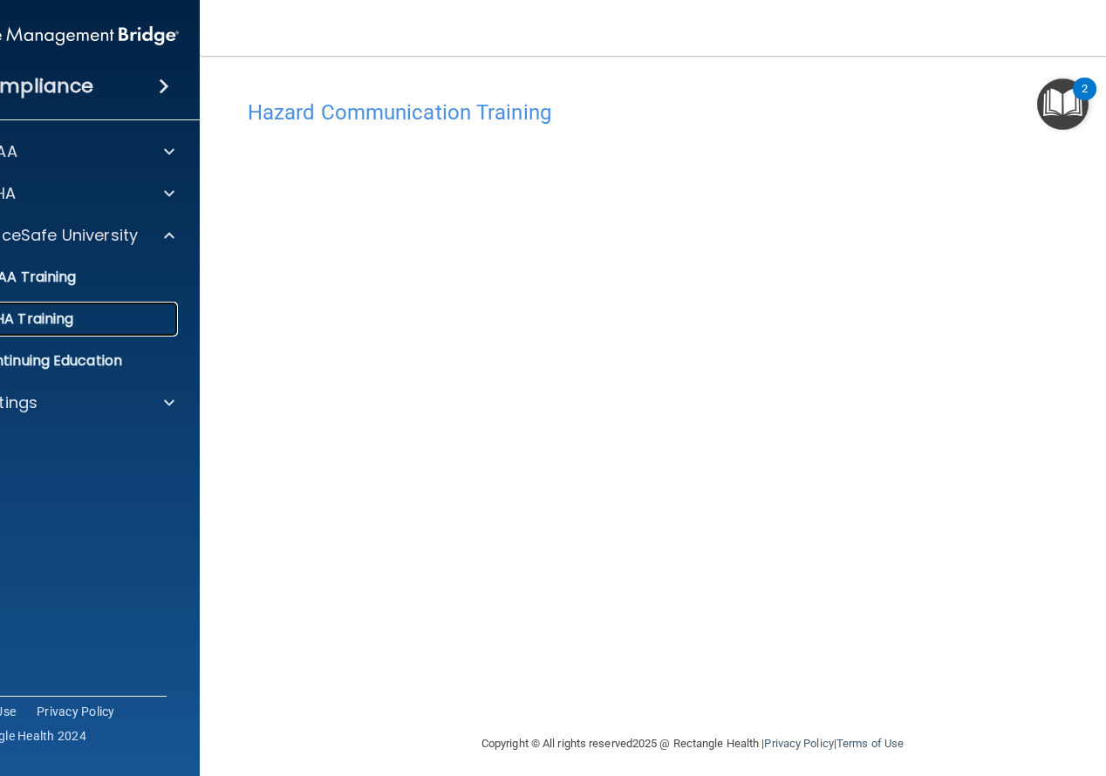
click at [84, 321] on div "OSHA Training" at bounding box center [51, 319] width 238 height 17
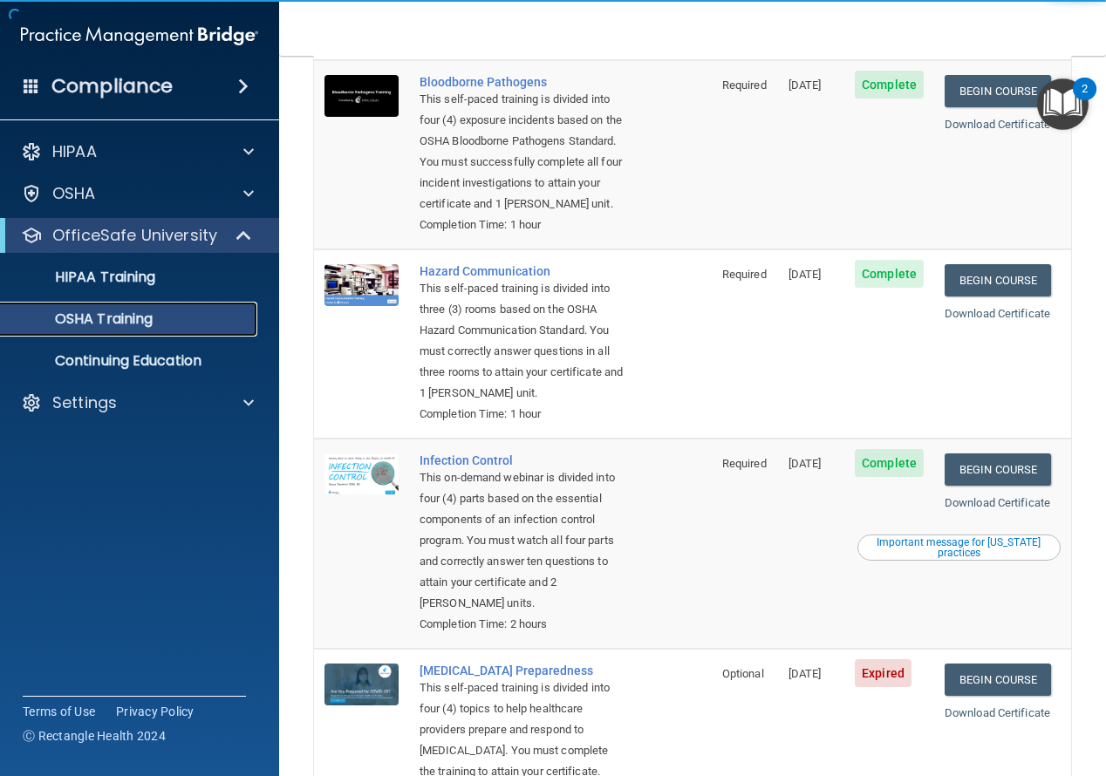
scroll to position [174, 0]
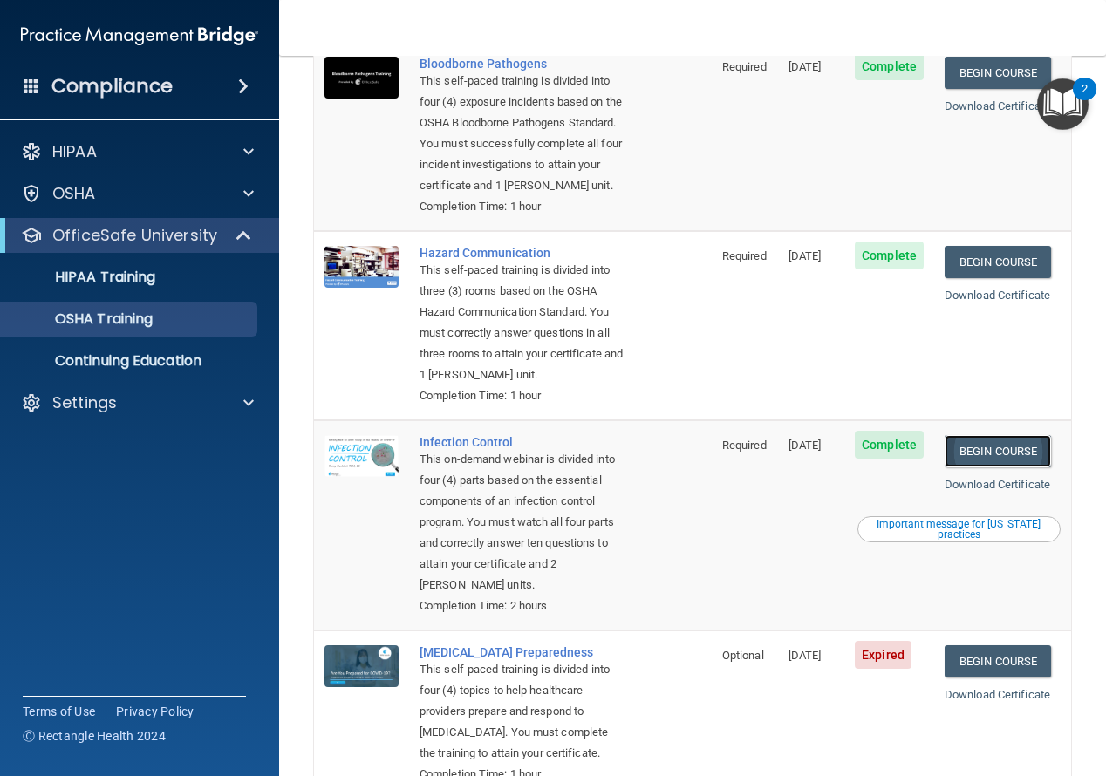
click at [976, 468] on link "Begin Course" at bounding box center [998, 451] width 106 height 32
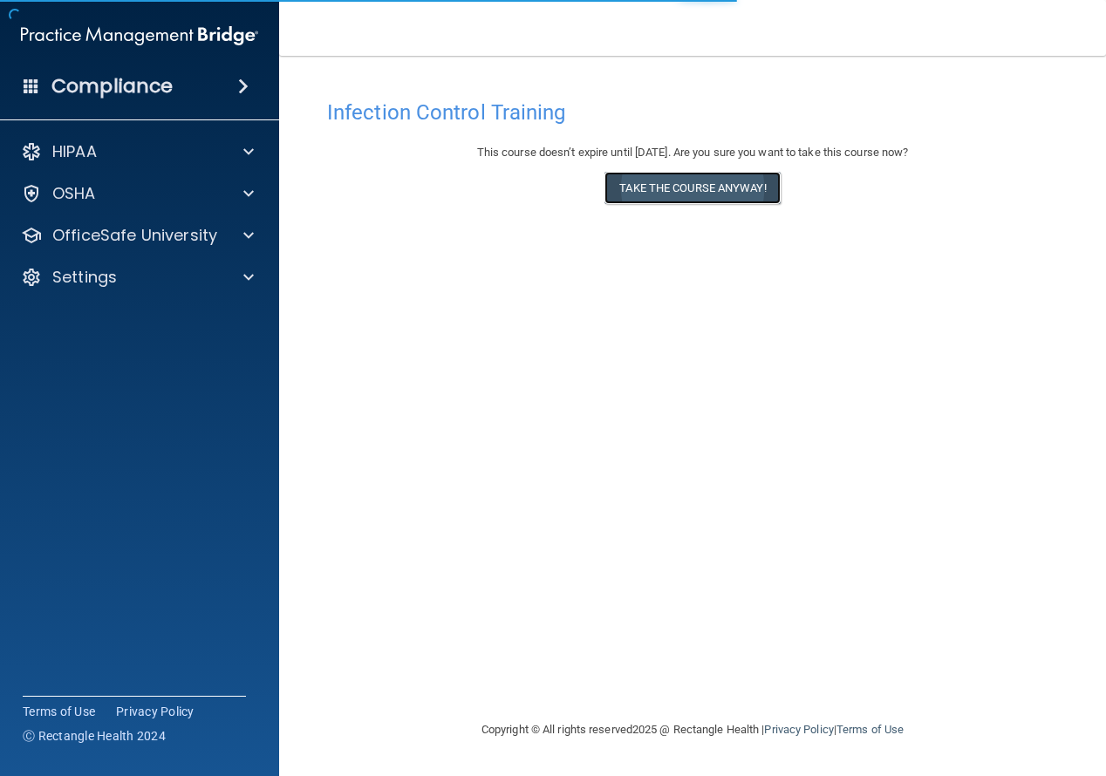
click at [680, 193] on button "Take the course anyway!" at bounding box center [692, 188] width 175 height 32
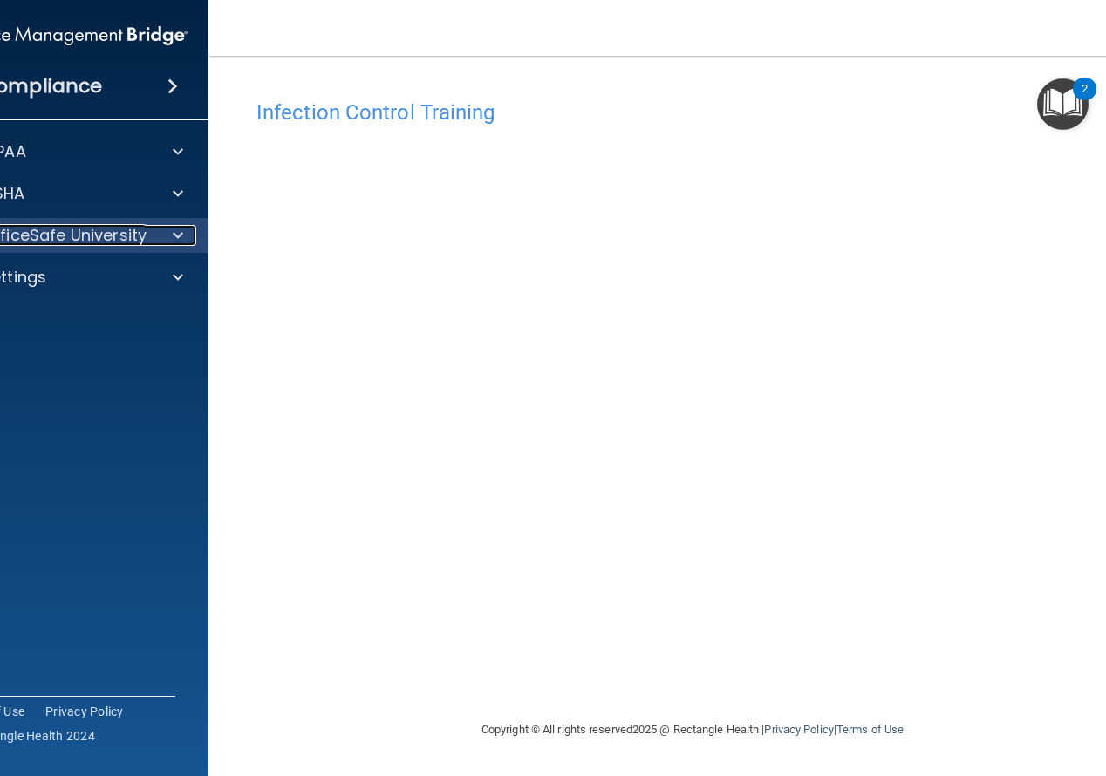
click at [177, 232] on span at bounding box center [178, 235] width 10 height 21
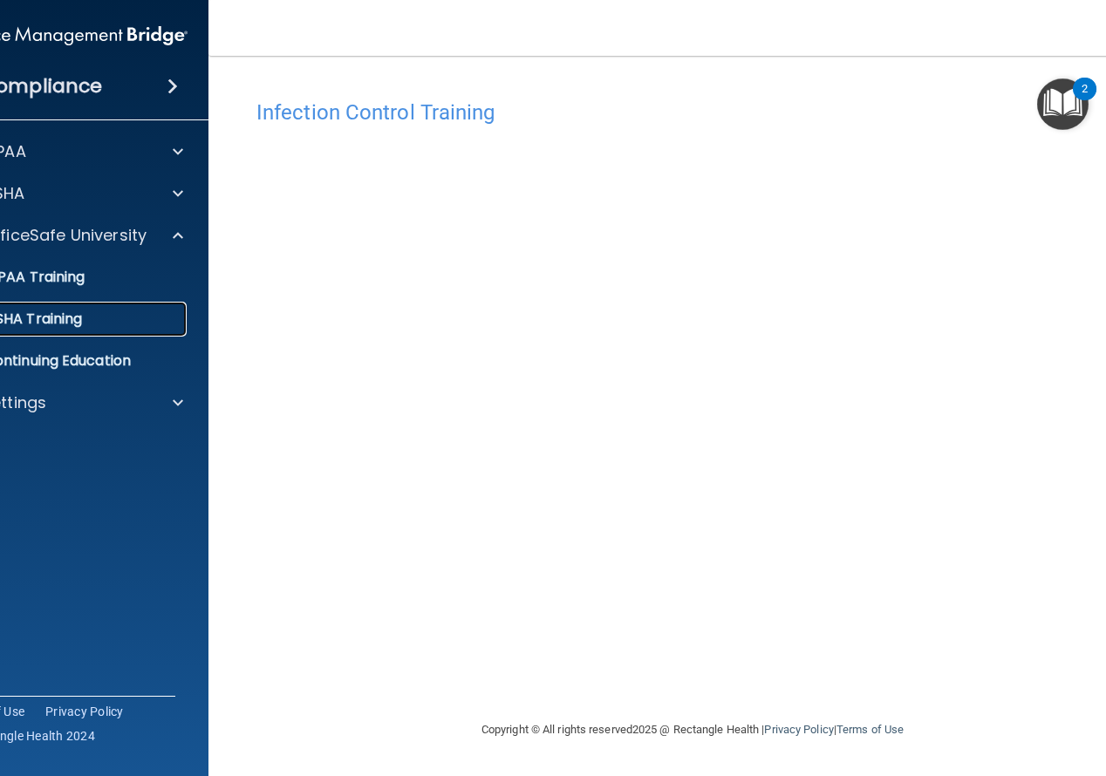
click at [72, 318] on p "OSHA Training" at bounding box center [11, 319] width 141 height 17
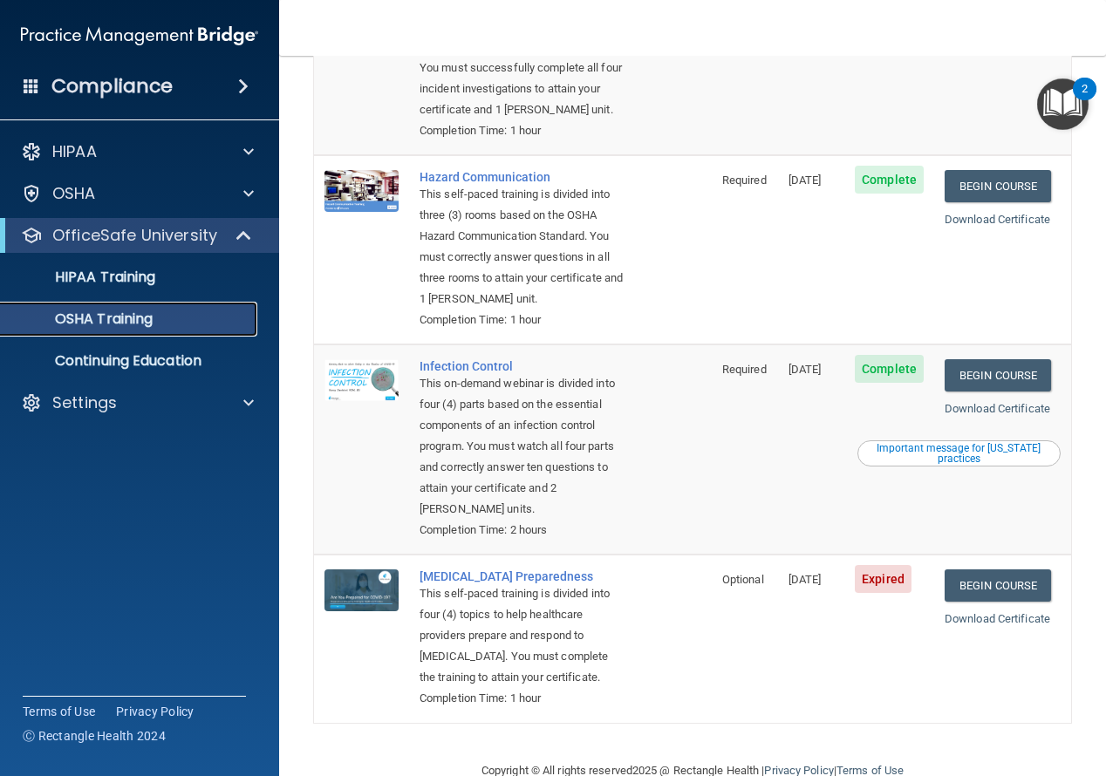
scroll to position [329, 0]
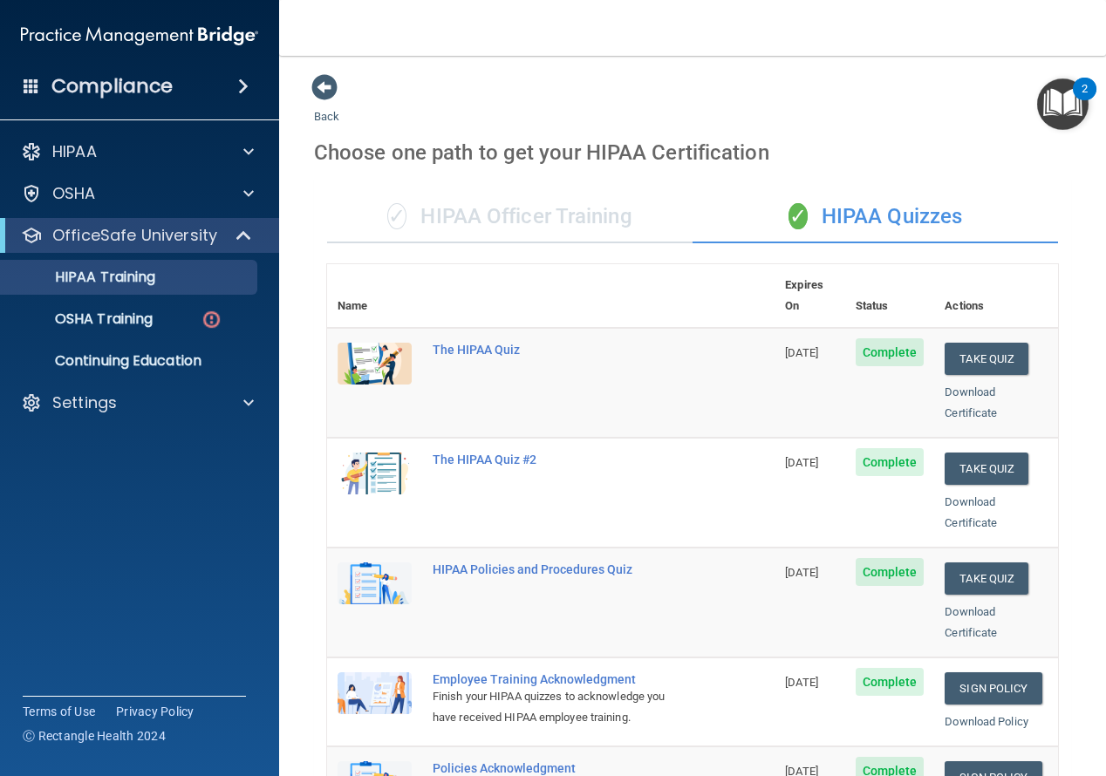
scroll to position [262, 0]
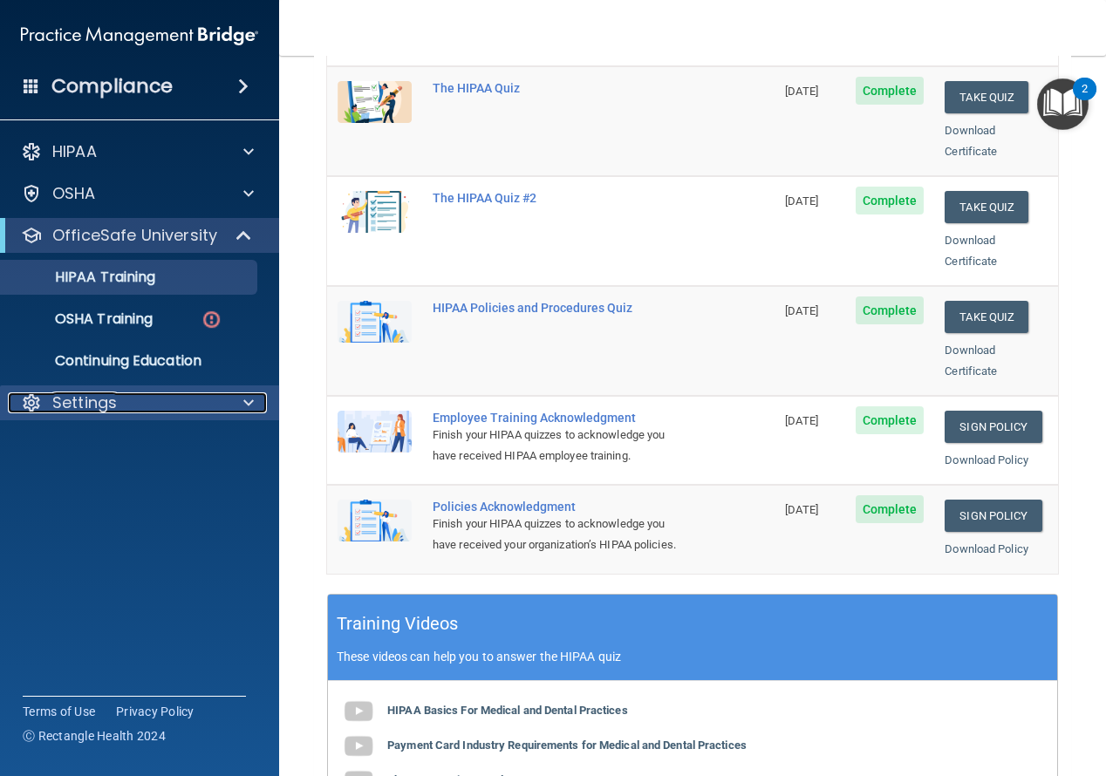
click at [240, 407] on div at bounding box center [246, 403] width 44 height 21
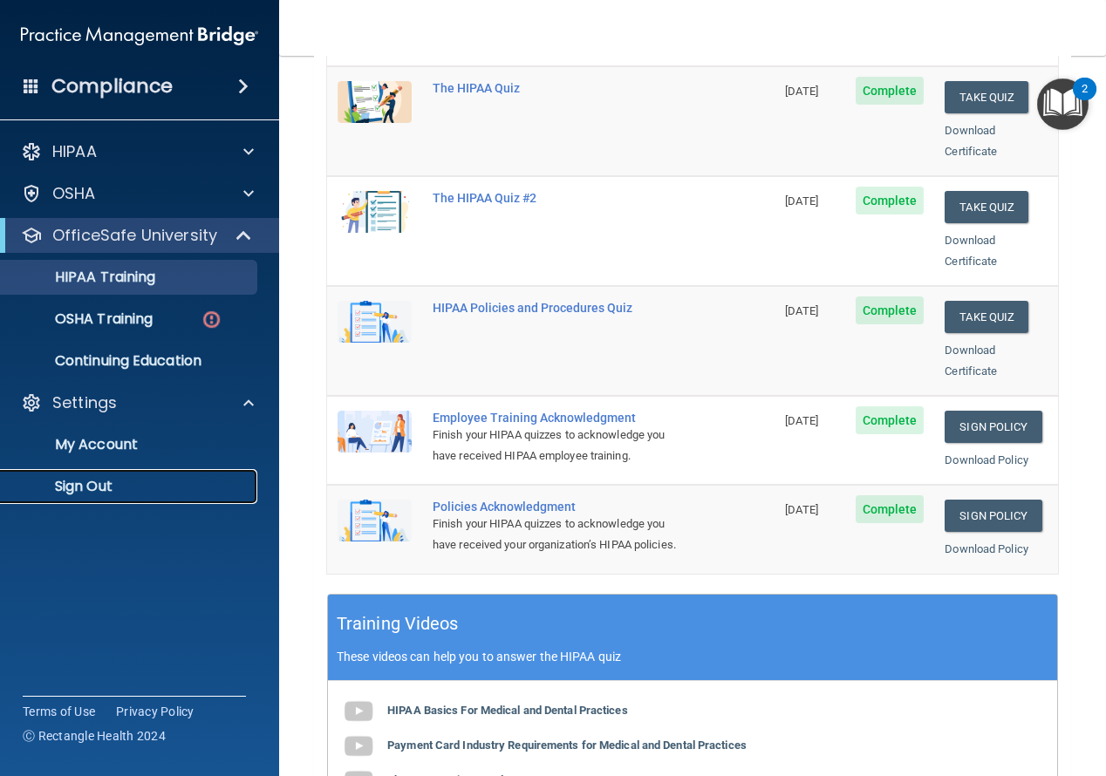
click at [162, 490] on p "Sign Out" at bounding box center [130, 486] width 238 height 17
